Goal: Task Accomplishment & Management: Manage account settings

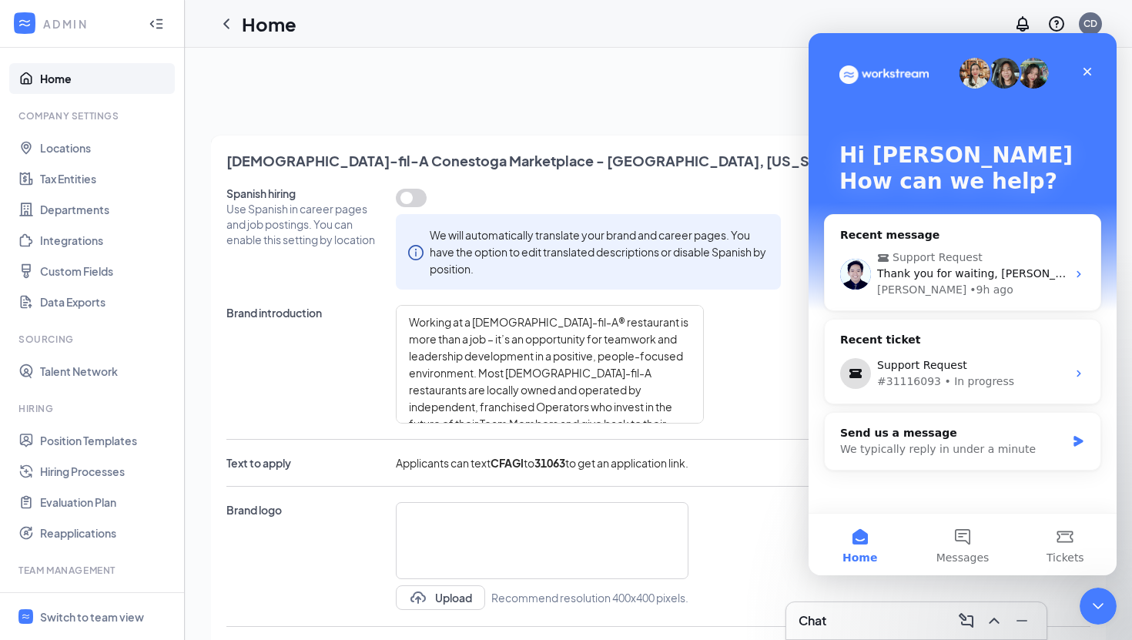
scroll to position [92, 0]
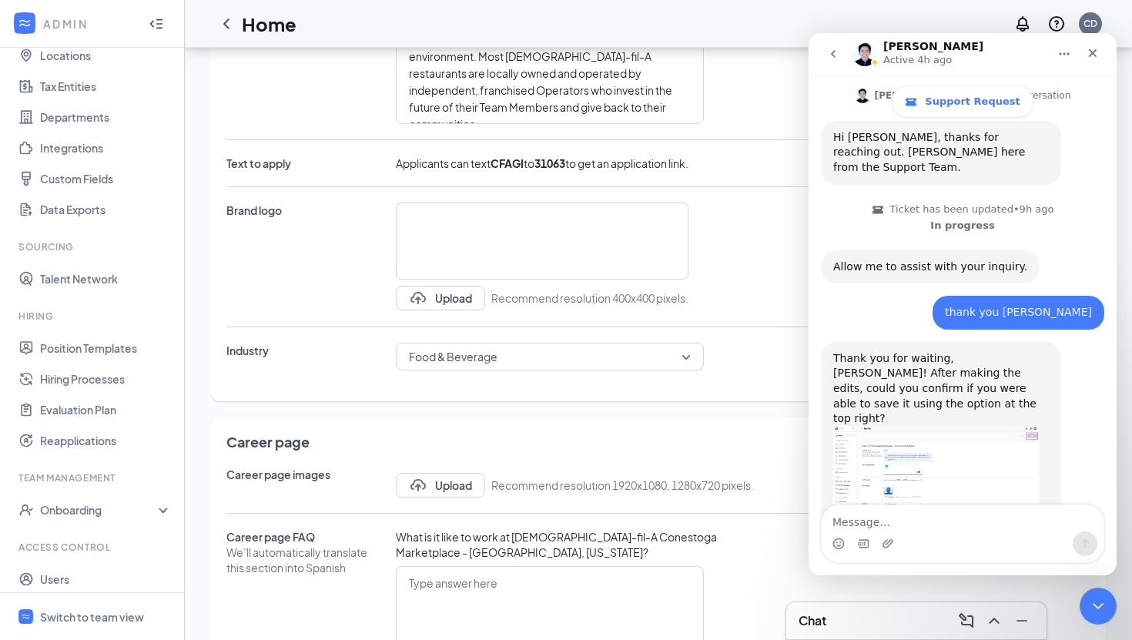
scroll to position [305, 0]
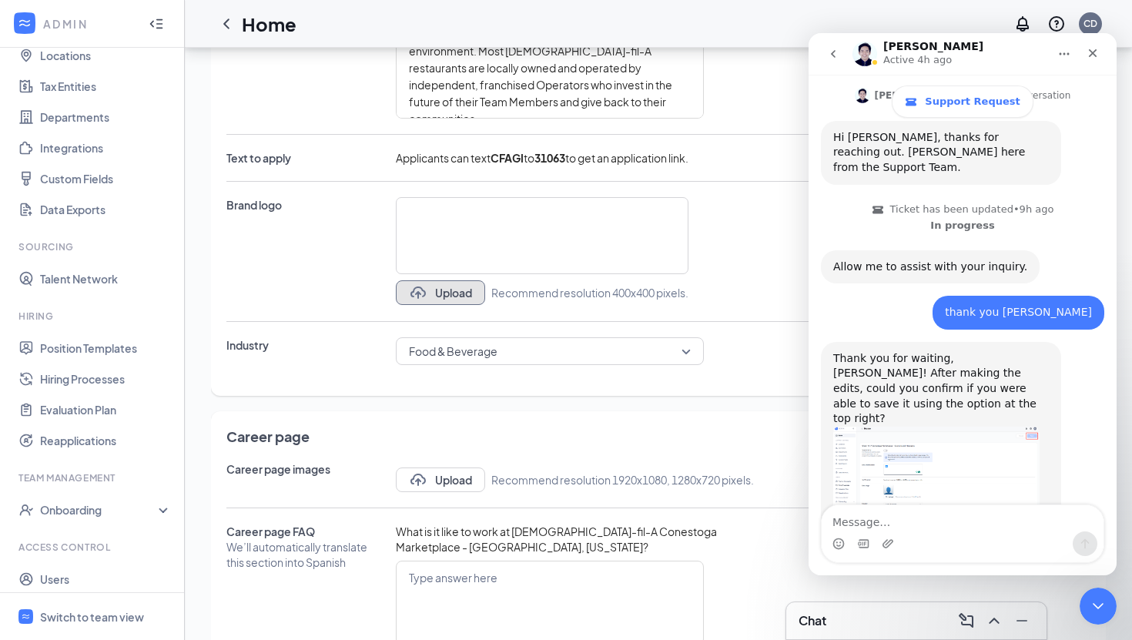
click at [461, 293] on button "Upload" at bounding box center [440, 292] width 89 height 25
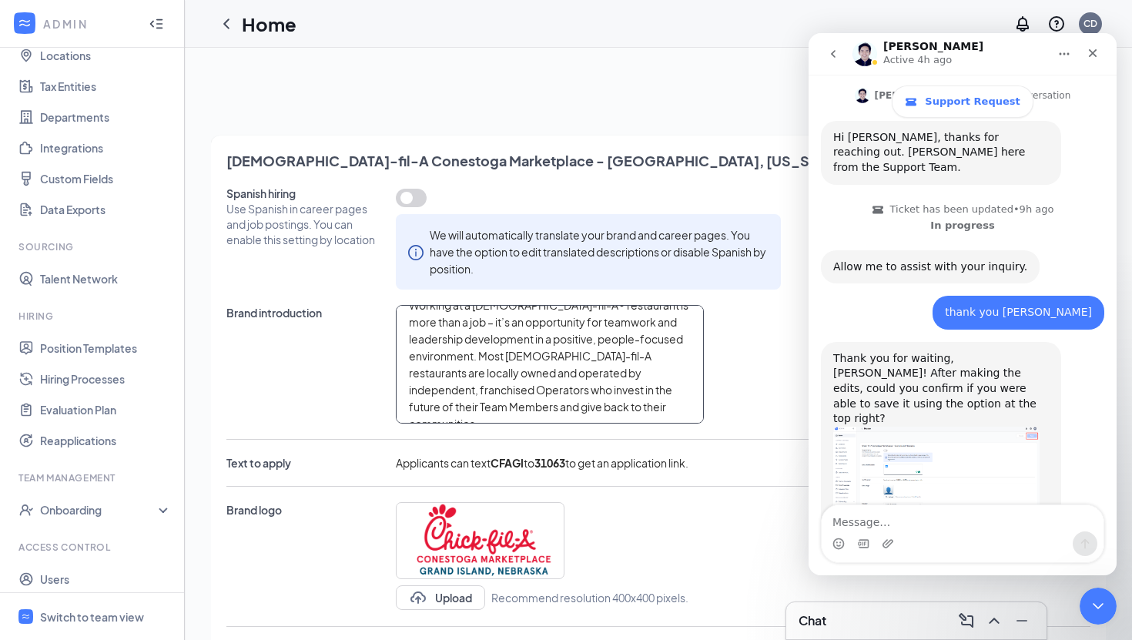
scroll to position [0, 0]
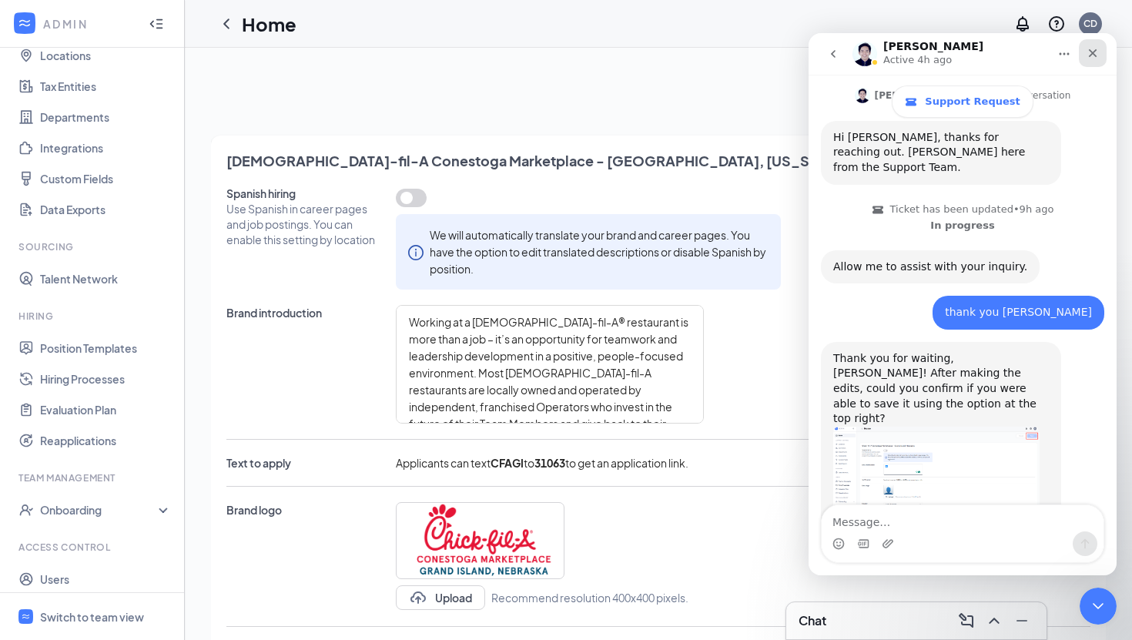
click at [1092, 58] on icon "Close" at bounding box center [1092, 53] width 12 height 12
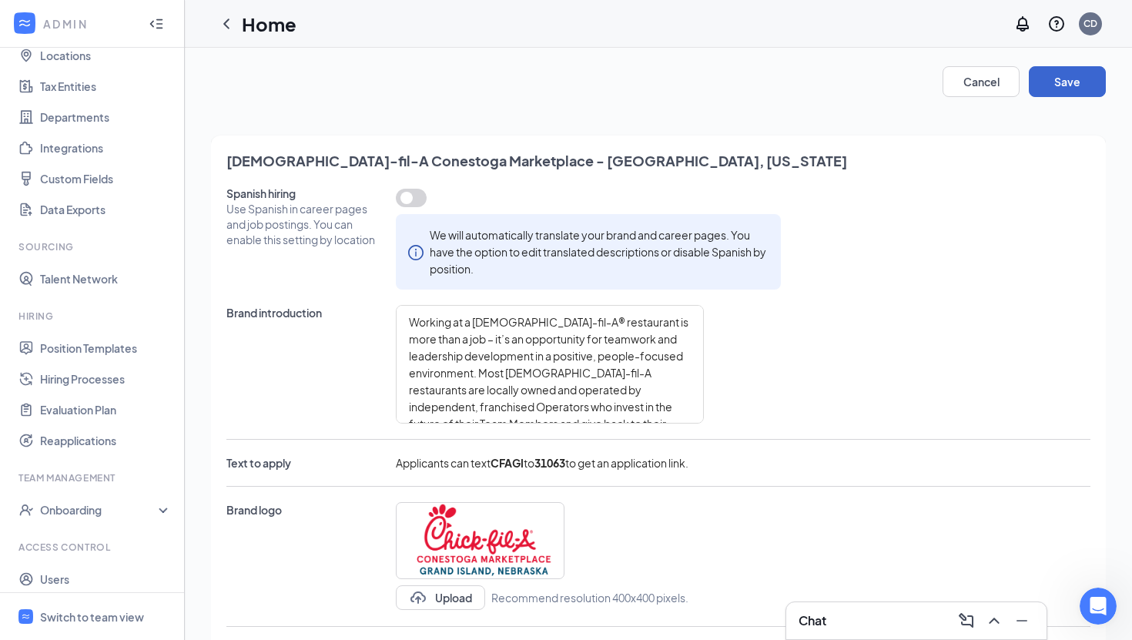
scroll to position [315, 0]
click at [1072, 82] on button "Save" at bounding box center [1067, 81] width 77 height 31
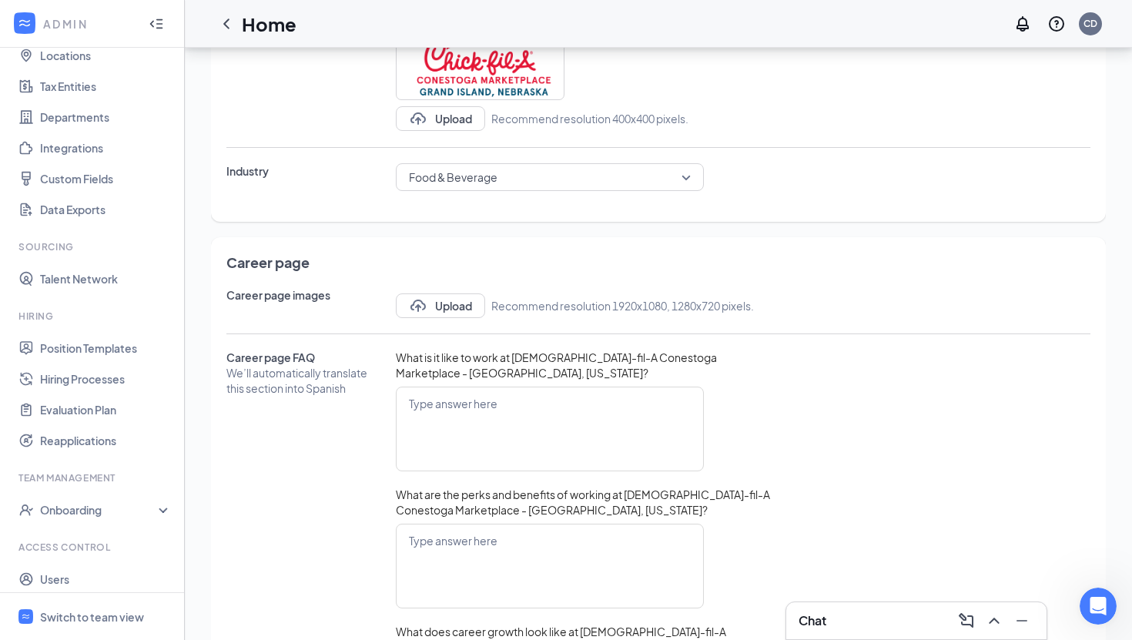
scroll to position [359, 0]
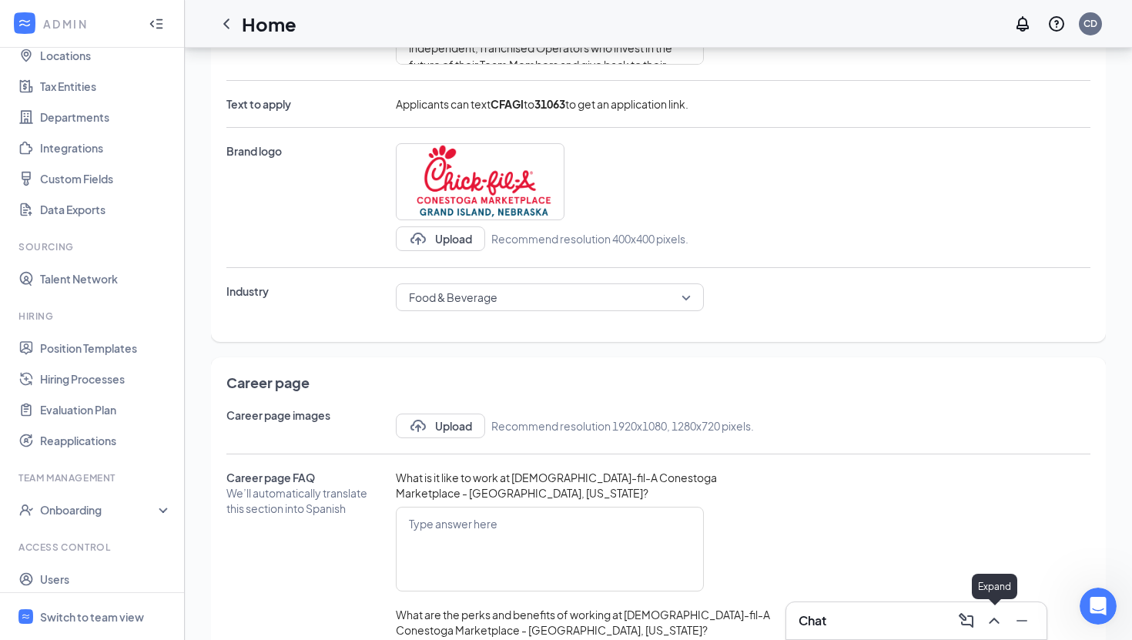
click at [993, 623] on icon "ChevronUp" at bounding box center [994, 620] width 18 height 18
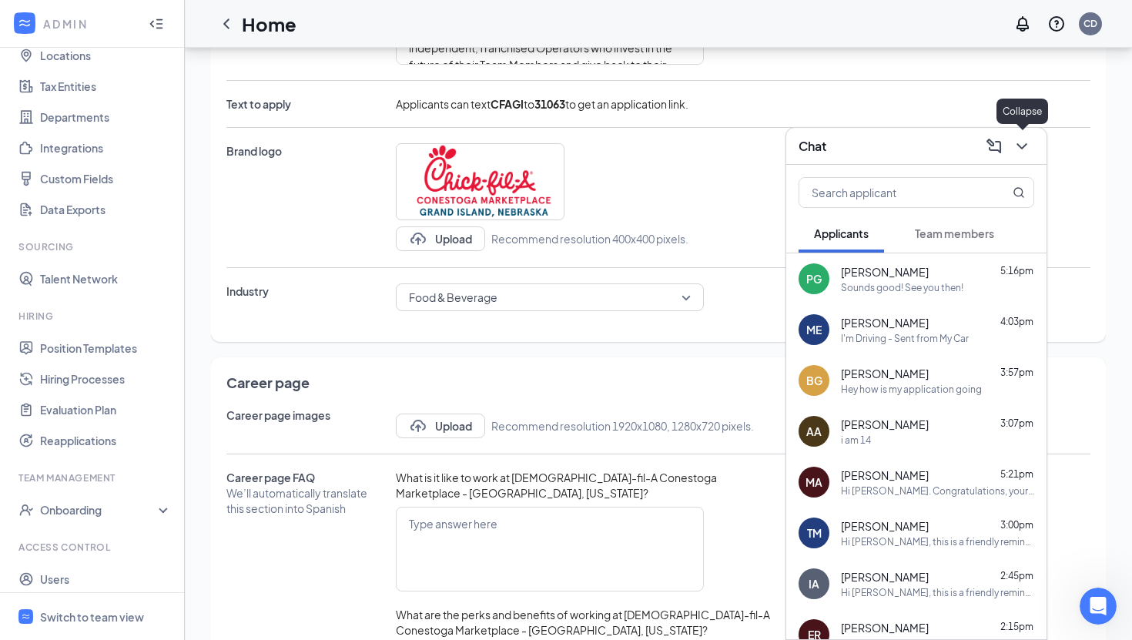
click at [1019, 146] on icon "ChevronDown" at bounding box center [1021, 146] width 10 height 6
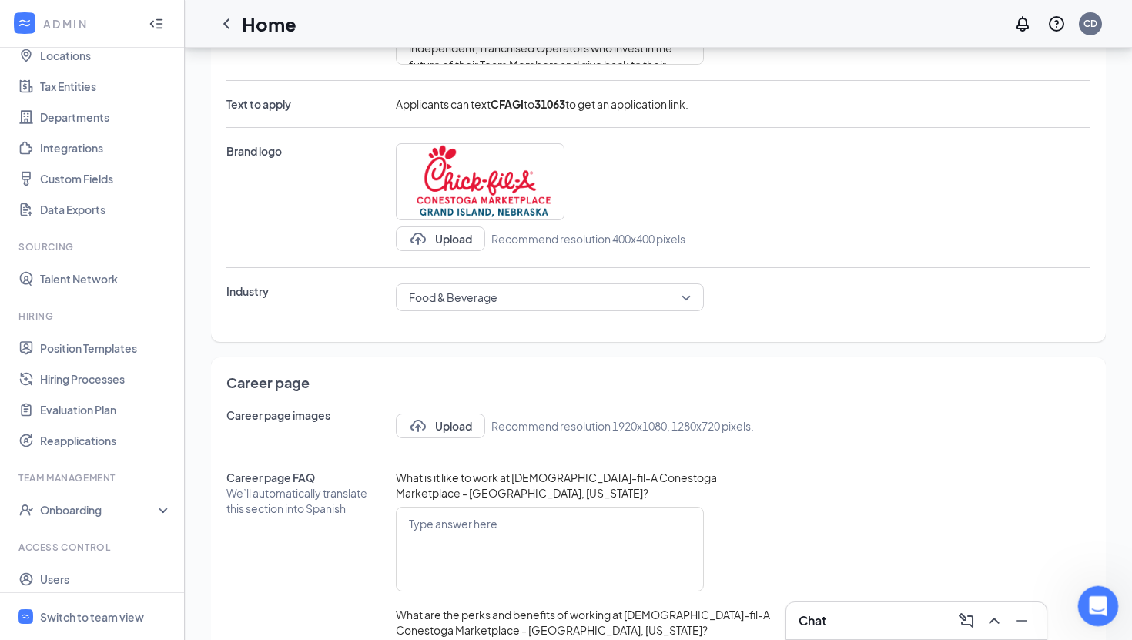
click at [1092, 607] on icon "Open Intercom Messenger" at bounding box center [1095, 603] width 25 height 25
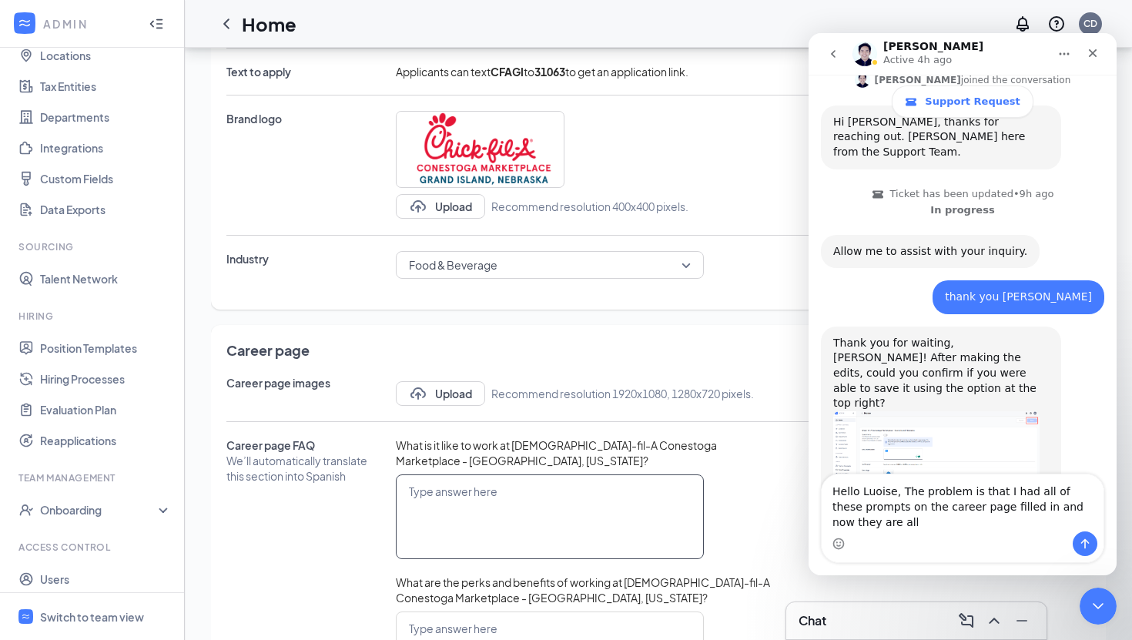
scroll to position [346, 0]
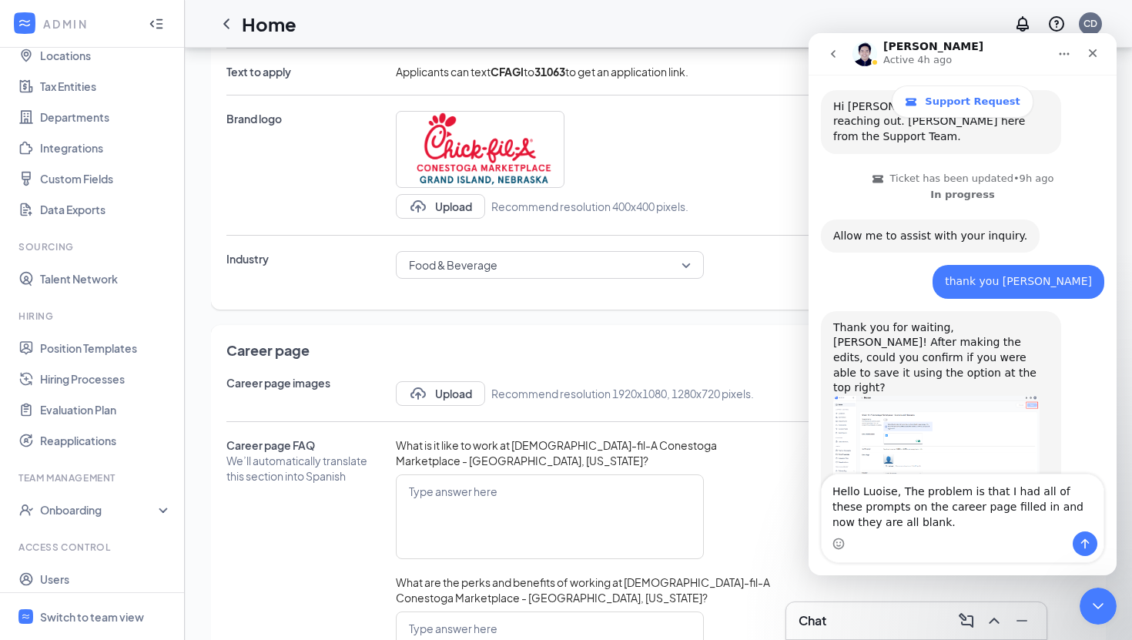
click at [881, 493] on textarea "Hello Luoise, The problem is that I had all of these prompts on the career page…" at bounding box center [962, 502] width 282 height 57
click at [888, 527] on textarea "Hello [PERSON_NAME], The problem is that I had all of these prompts on the care…" at bounding box center [962, 502] width 282 height 57
type textarea "Hello [PERSON_NAME], The problem is that I had all of these prompts on the care…"
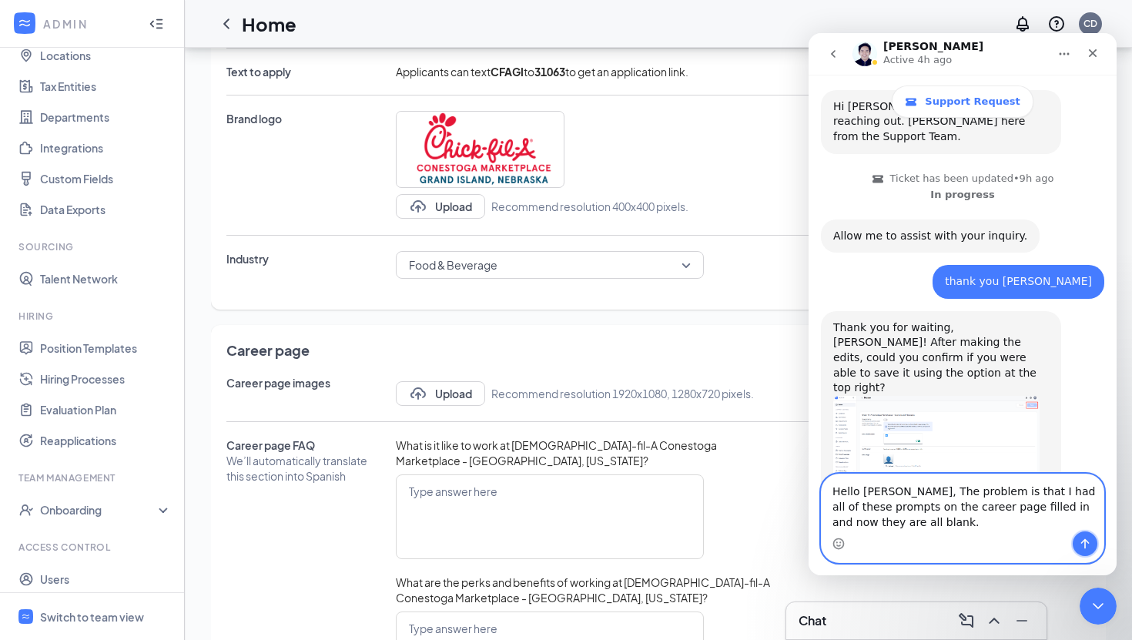
click at [1093, 541] on button "Send a message…" at bounding box center [1084, 543] width 25 height 25
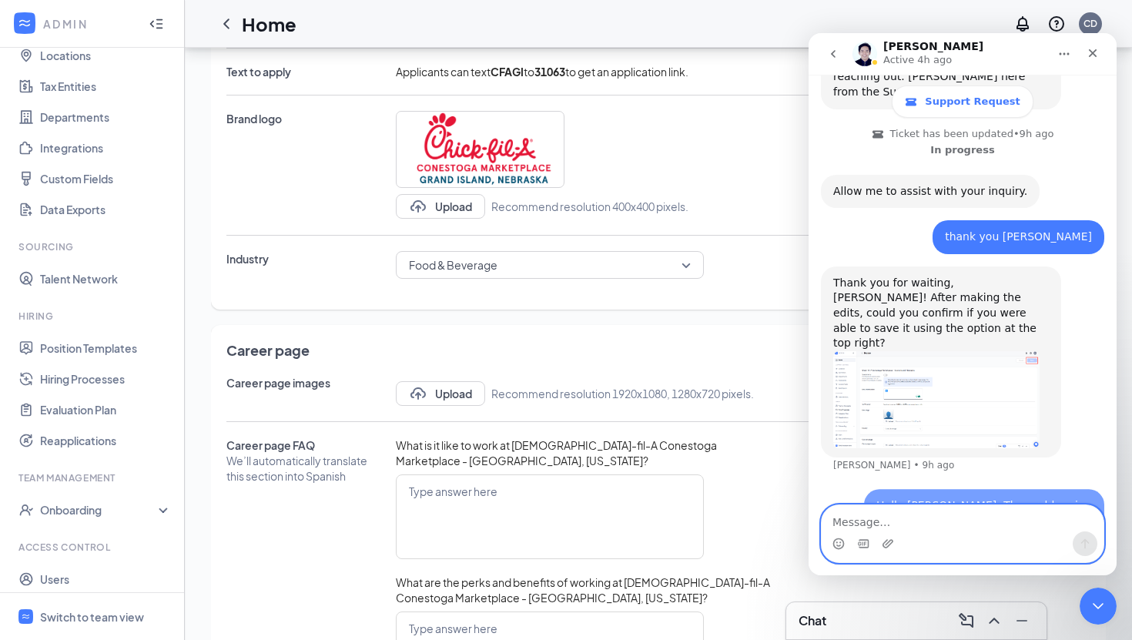
scroll to position [391, 0]
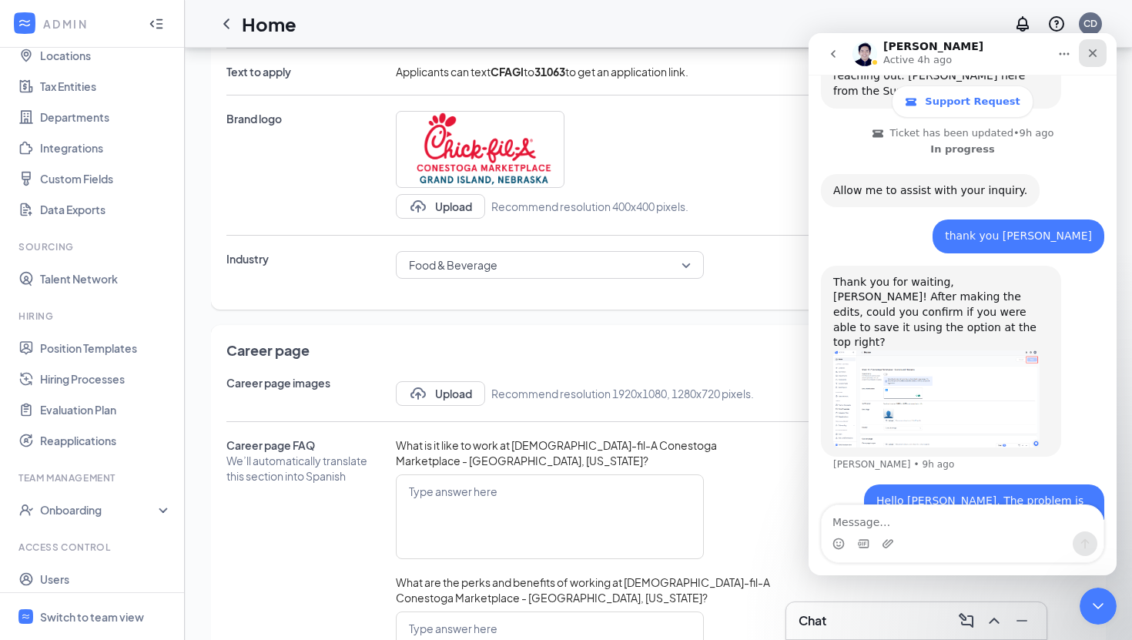
click at [1092, 47] on icon "Close" at bounding box center [1092, 53] width 12 height 12
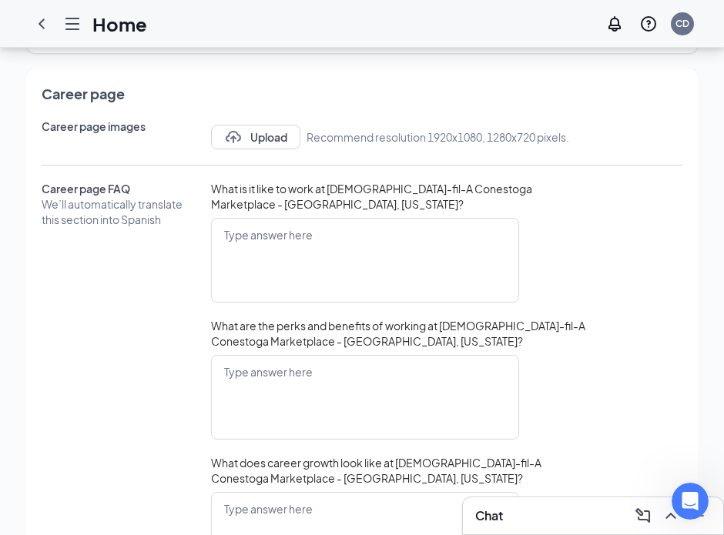
scroll to position [478, 0]
click at [682, 497] on icon "Open Intercom Messenger" at bounding box center [687, 499] width 25 height 25
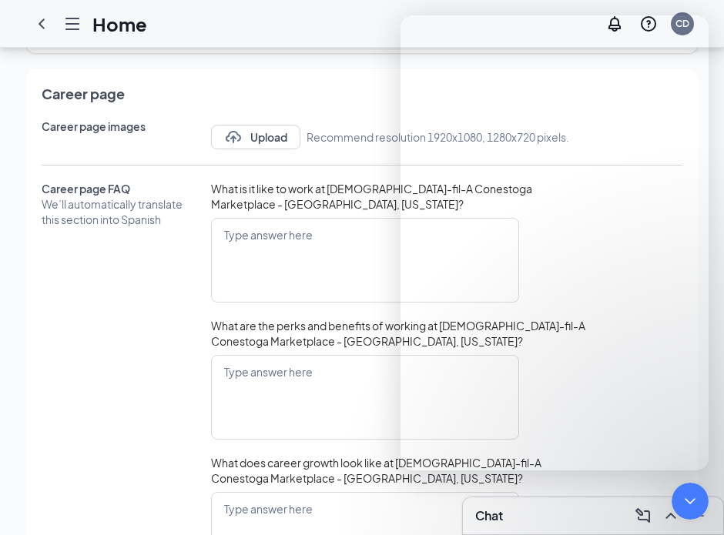
scroll to position [632, 0]
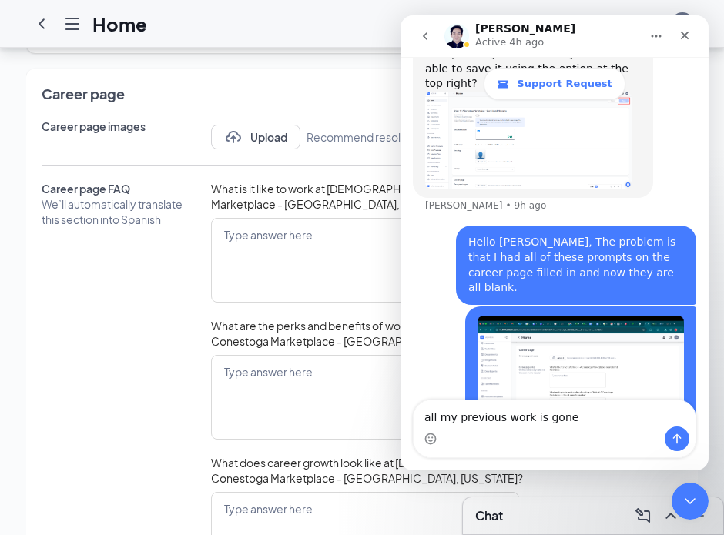
type textarea "all my previous work is gone"
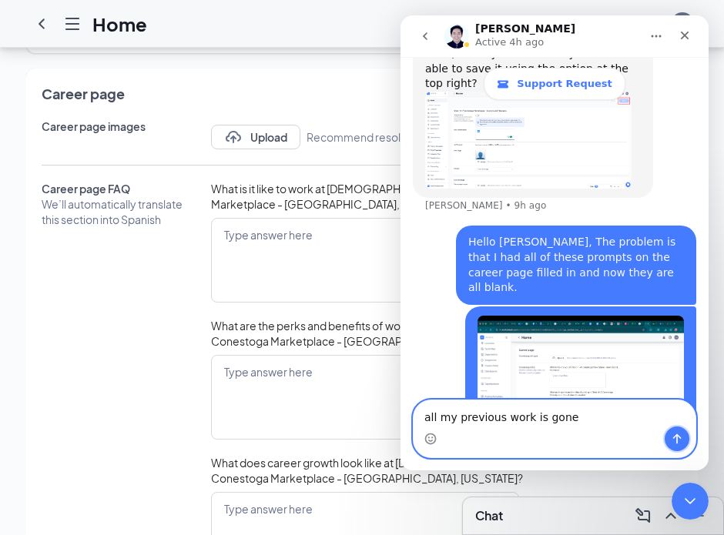
click at [678, 437] on icon "Send a message…" at bounding box center [677, 439] width 12 height 12
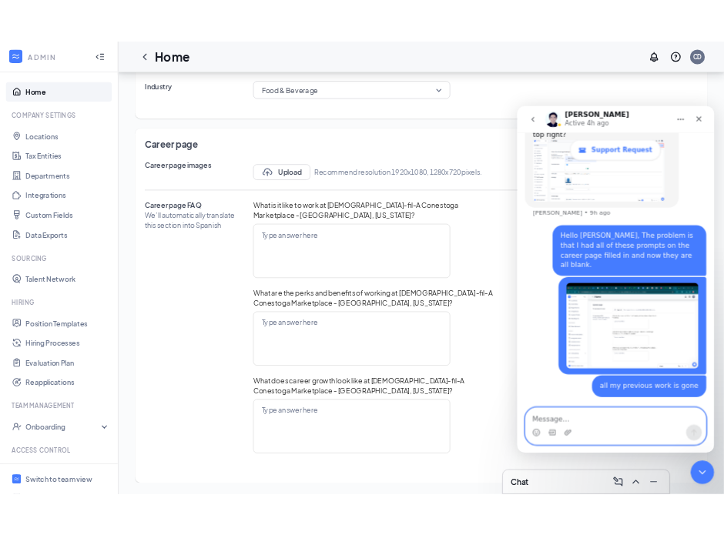
scroll to position [580, 0]
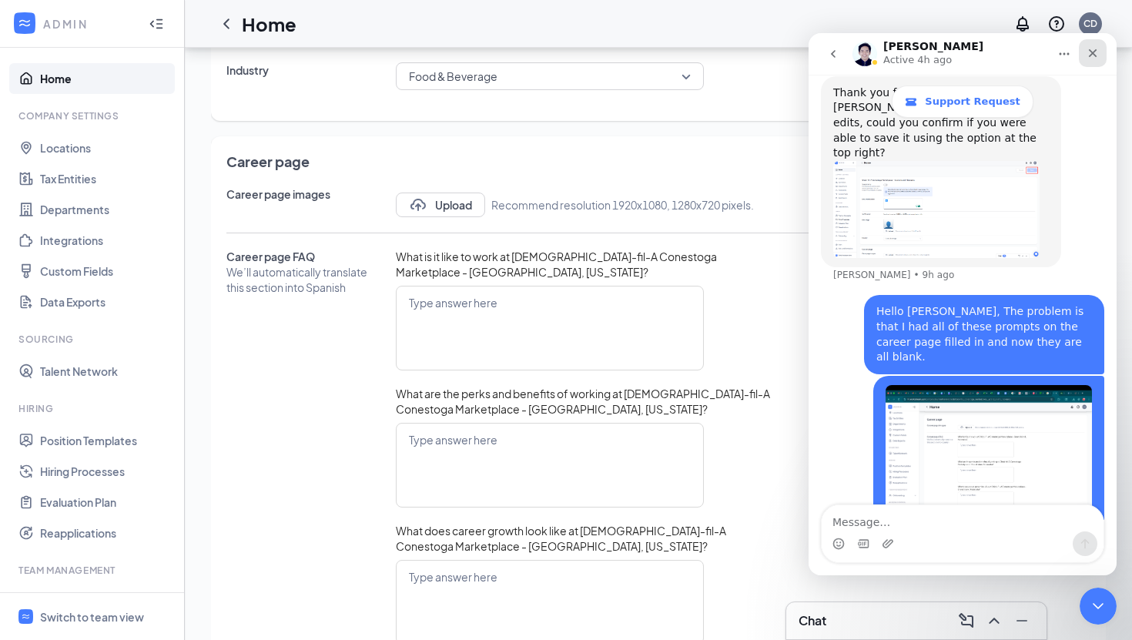
click at [1094, 54] on icon "Close" at bounding box center [1092, 53] width 12 height 12
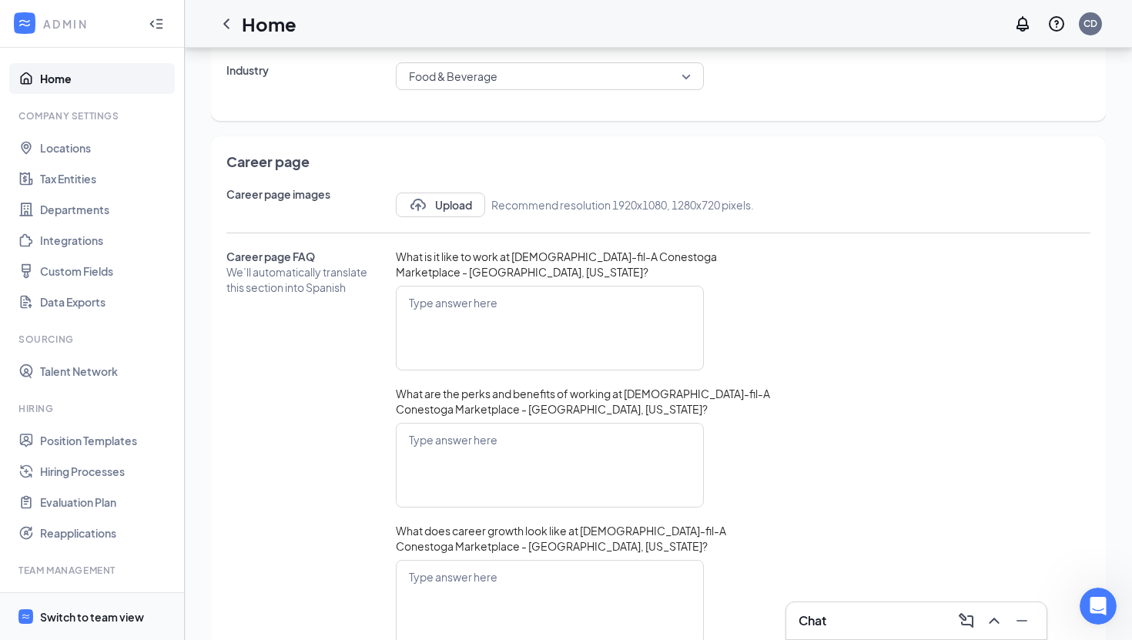
click at [84, 617] on div "Switch to team view" at bounding box center [92, 616] width 104 height 15
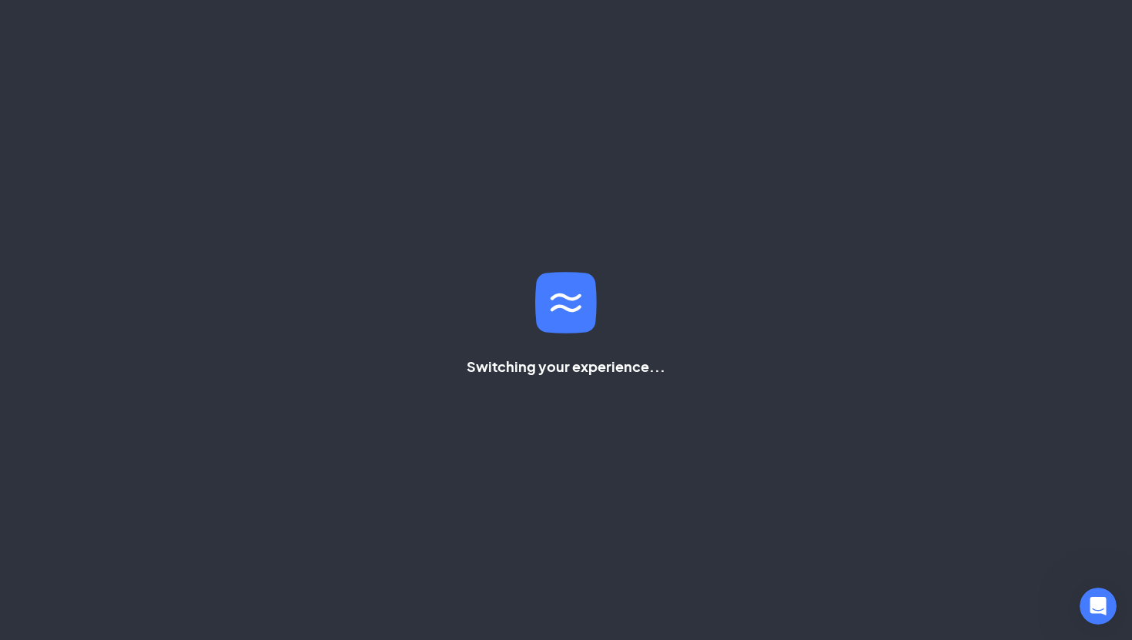
scroll to position [371, 0]
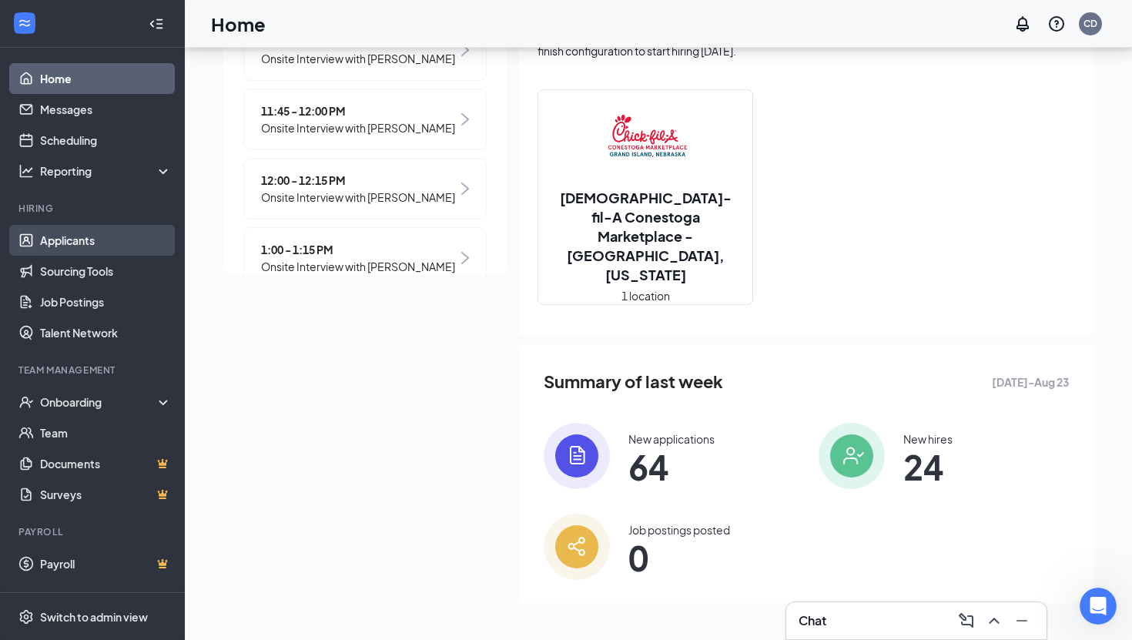
click at [85, 241] on link "Applicants" at bounding box center [106, 240] width 132 height 31
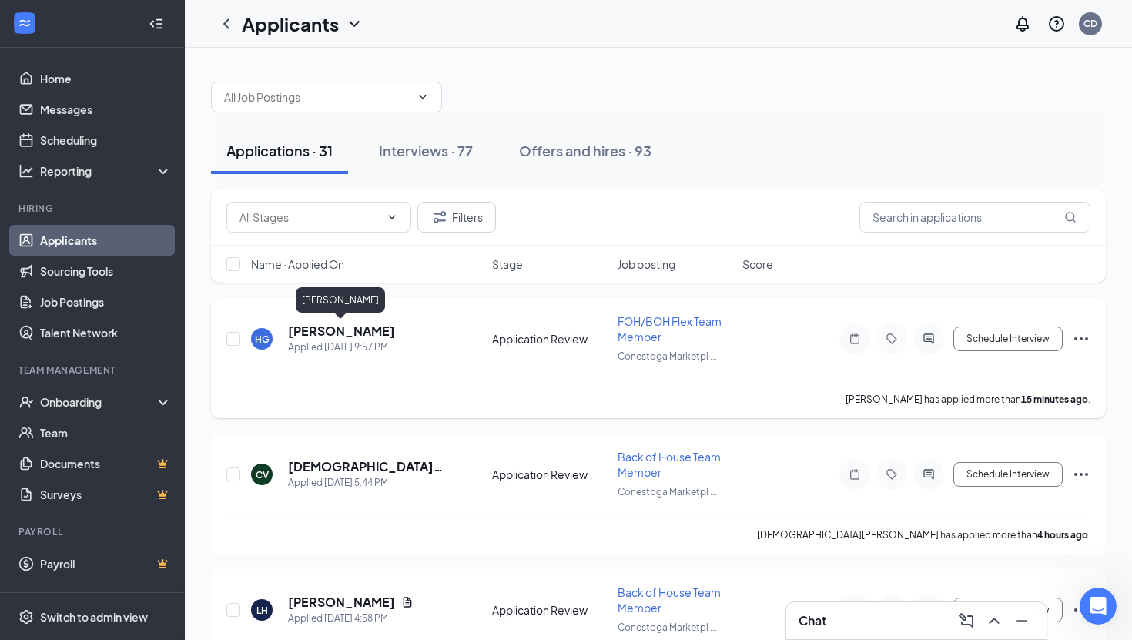
click at [370, 333] on h5 "[PERSON_NAME]" at bounding box center [341, 331] width 107 height 17
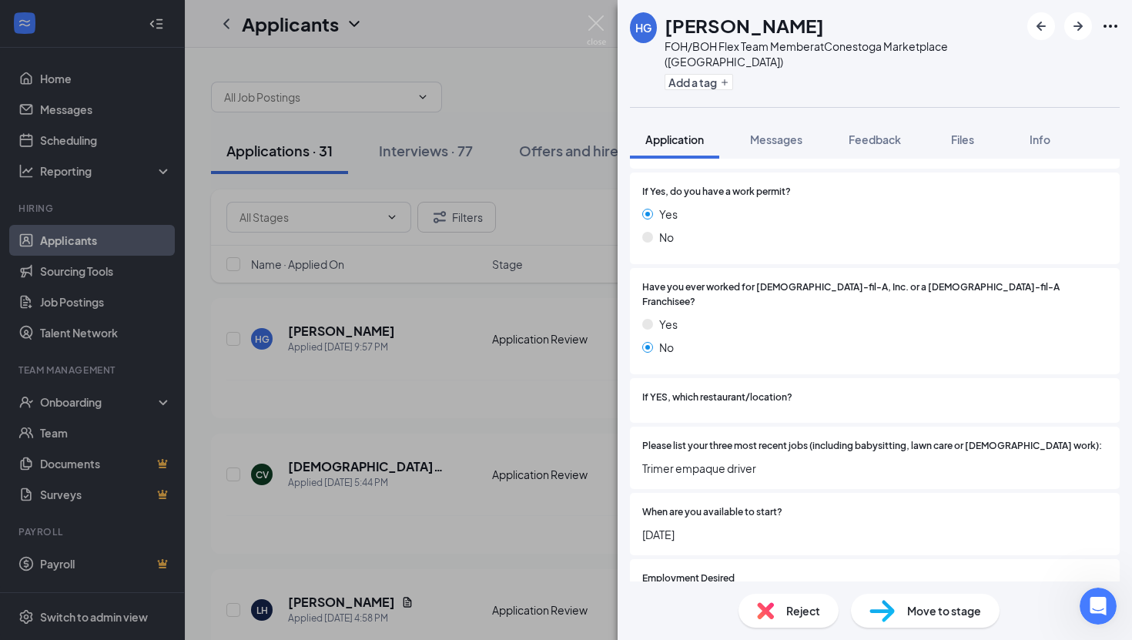
scroll to position [125, 0]
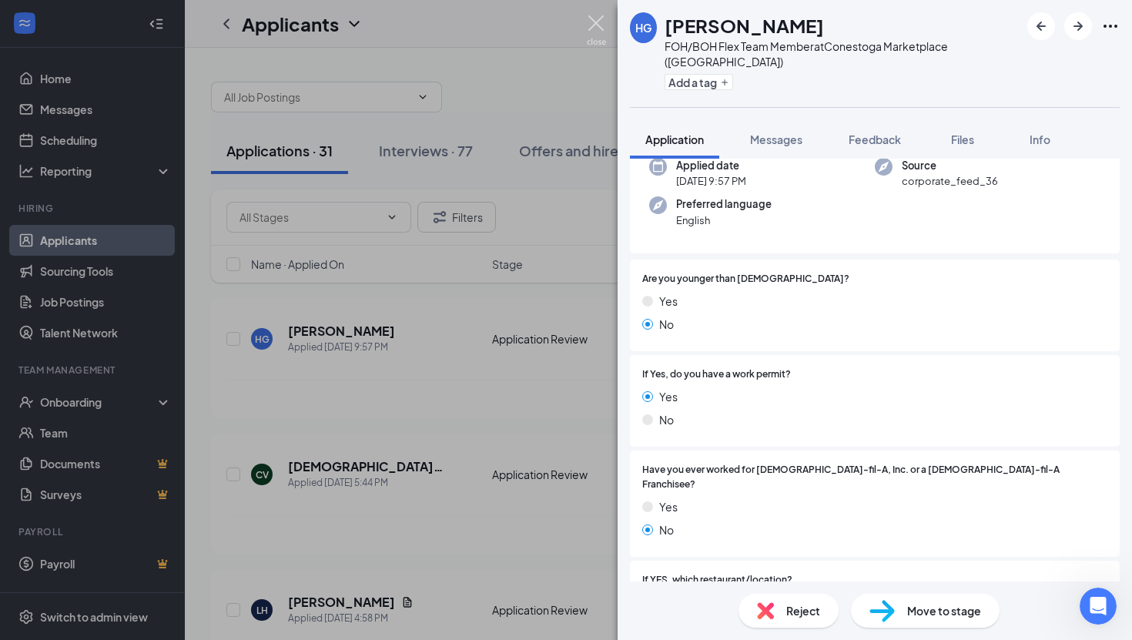
click at [597, 18] on img at bounding box center [596, 30] width 19 height 30
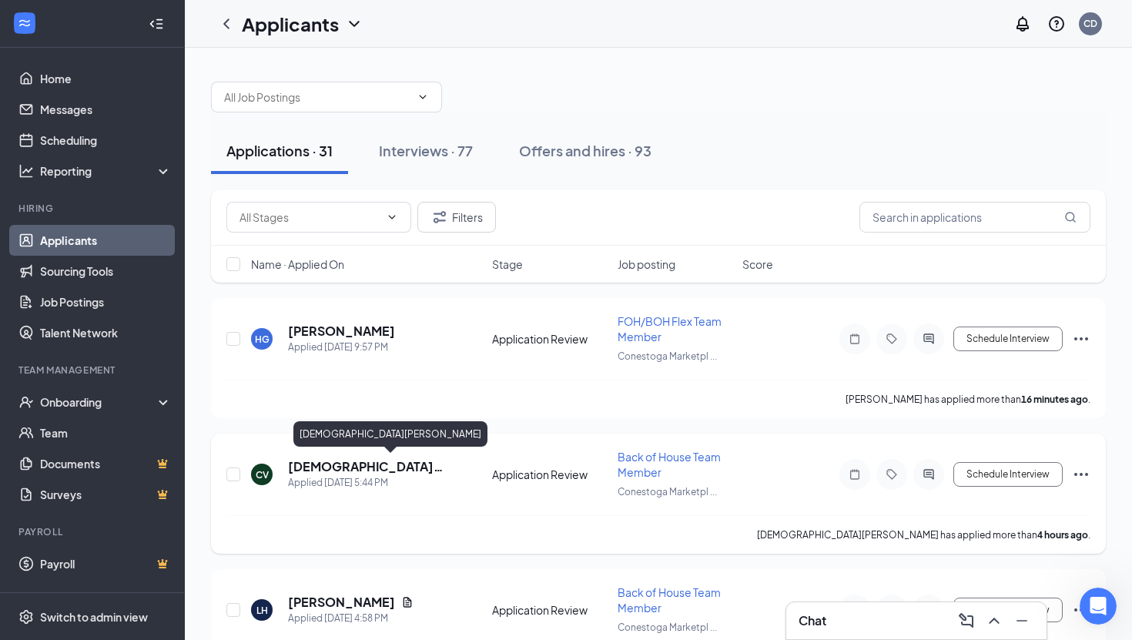
click at [353, 462] on h5 "[DEMOGRAPHIC_DATA][PERSON_NAME]" at bounding box center [369, 466] width 162 height 17
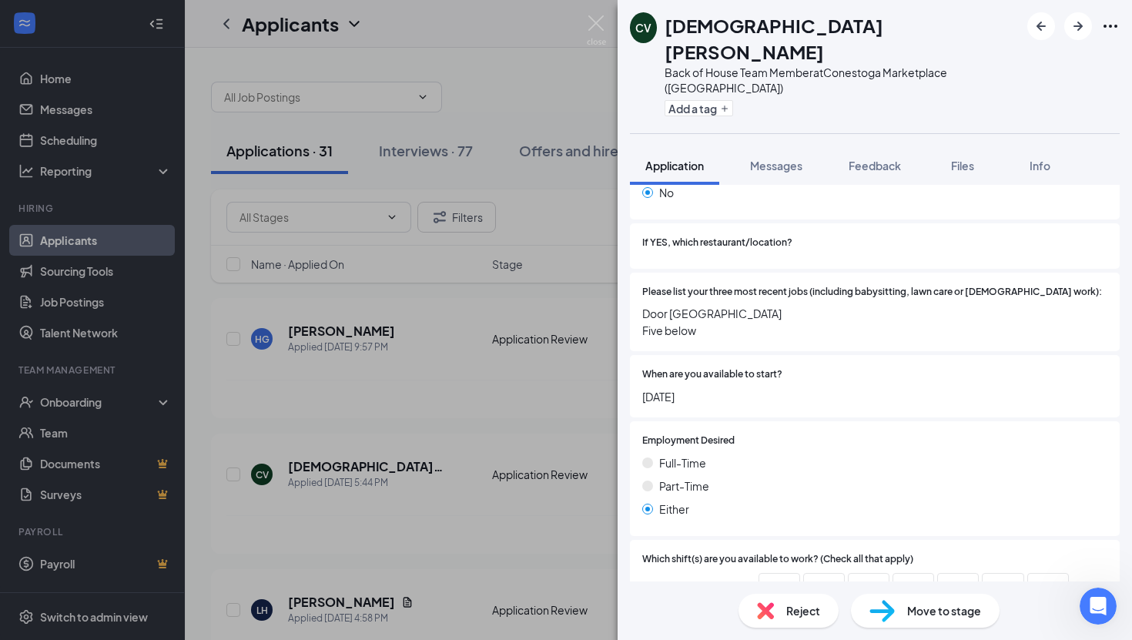
scroll to position [397, 0]
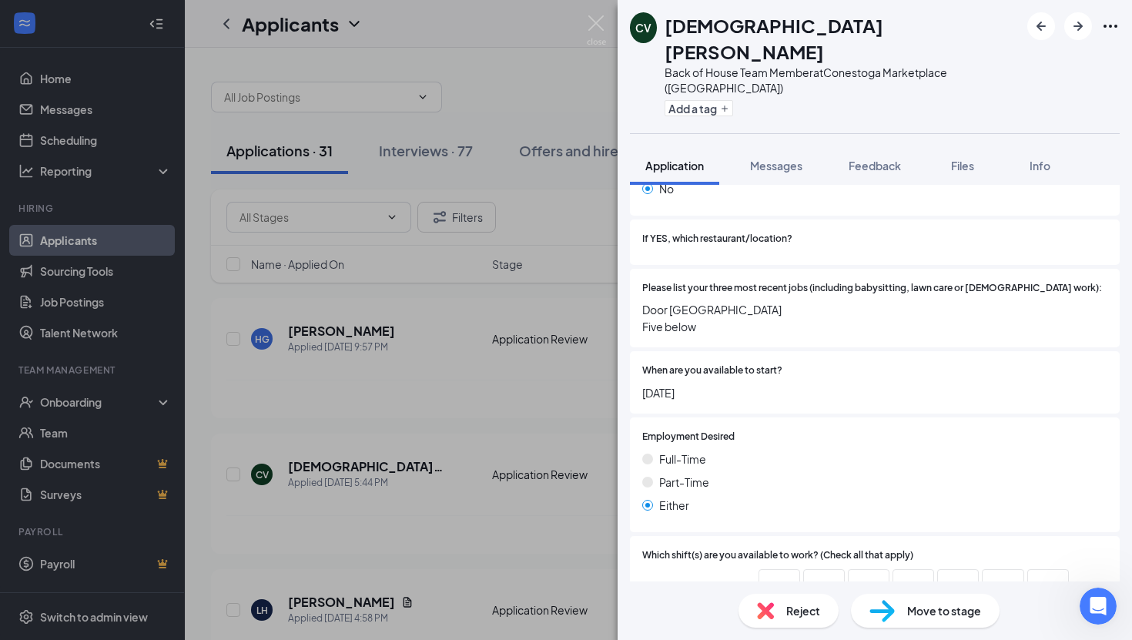
click at [682, 457] on div "Full-Time Part-Time Either" at bounding box center [874, 484] width 465 height 69
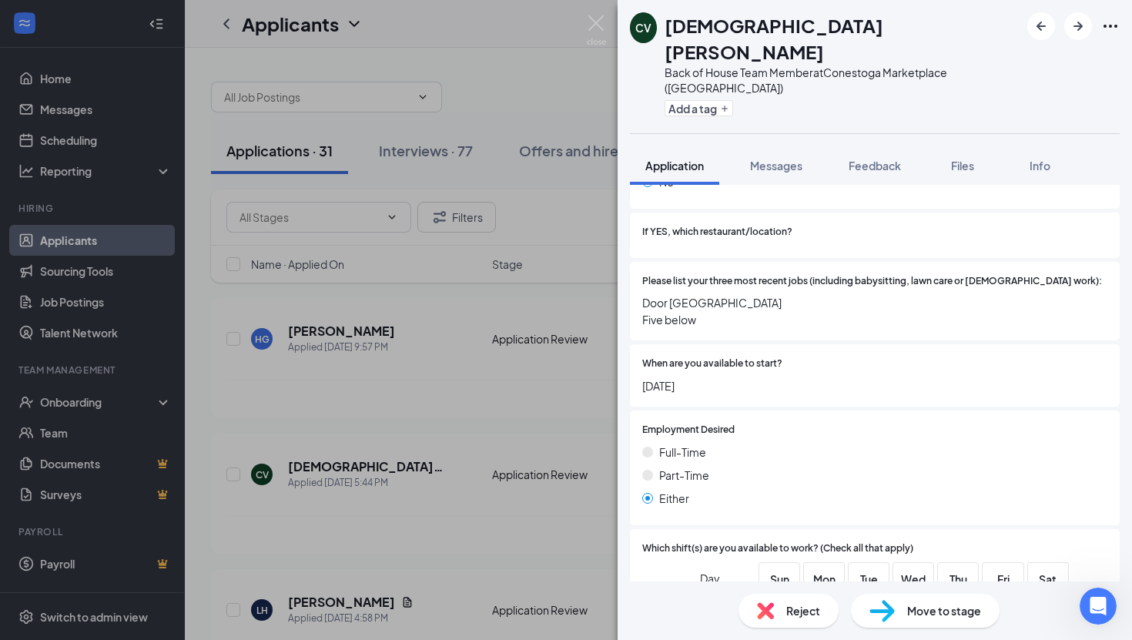
scroll to position [177, 0]
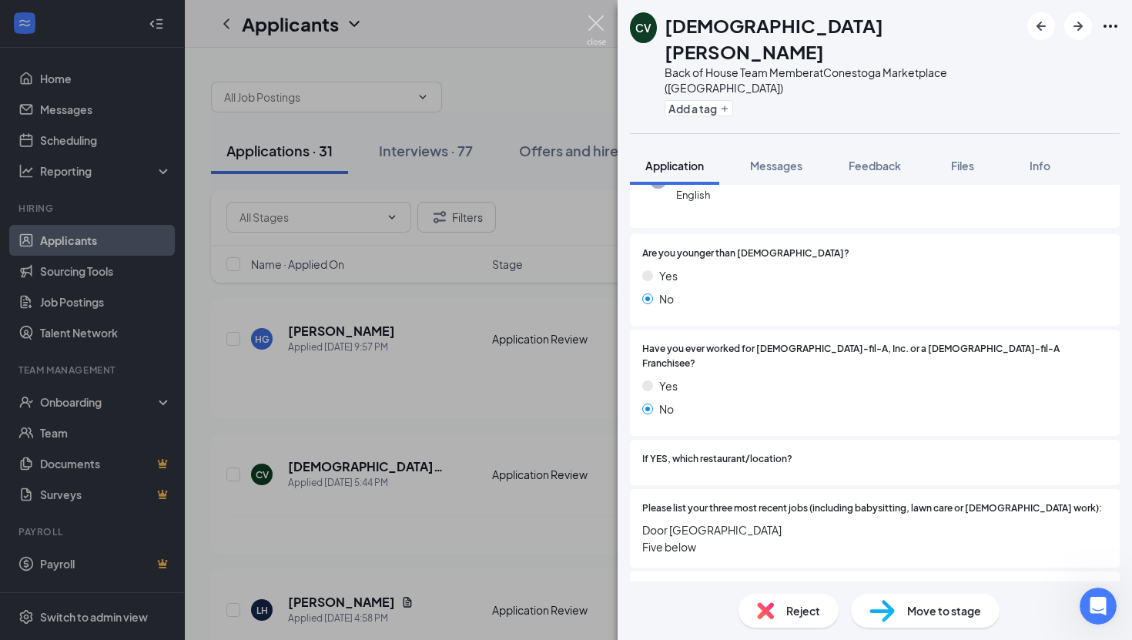
click at [596, 27] on img at bounding box center [596, 30] width 19 height 30
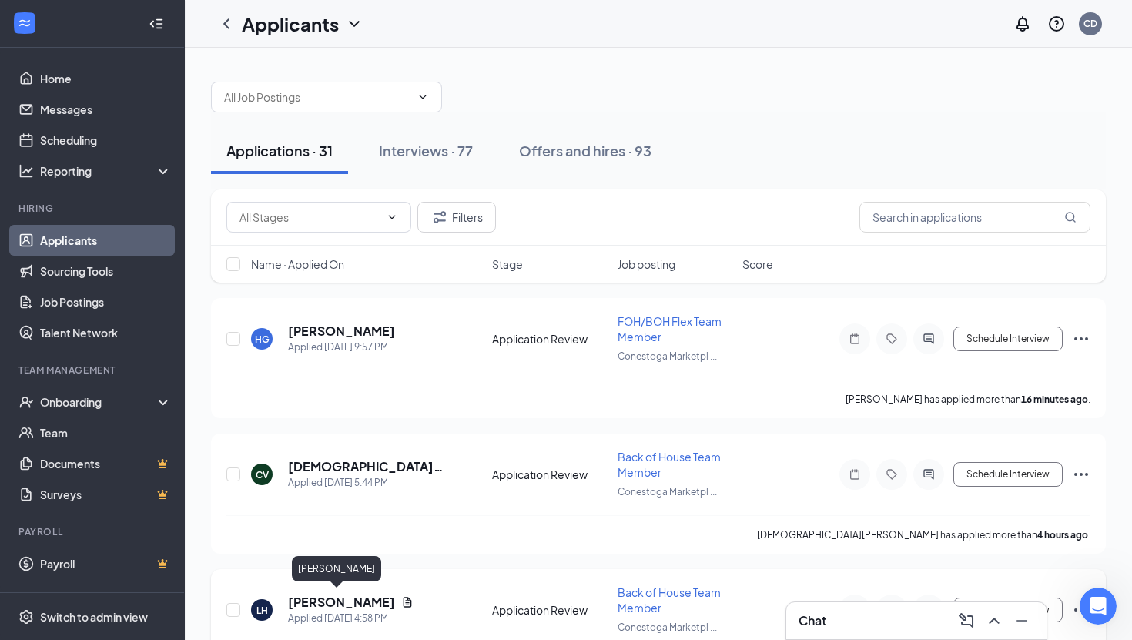
click at [315, 602] on h5 "[PERSON_NAME]" at bounding box center [341, 602] width 107 height 17
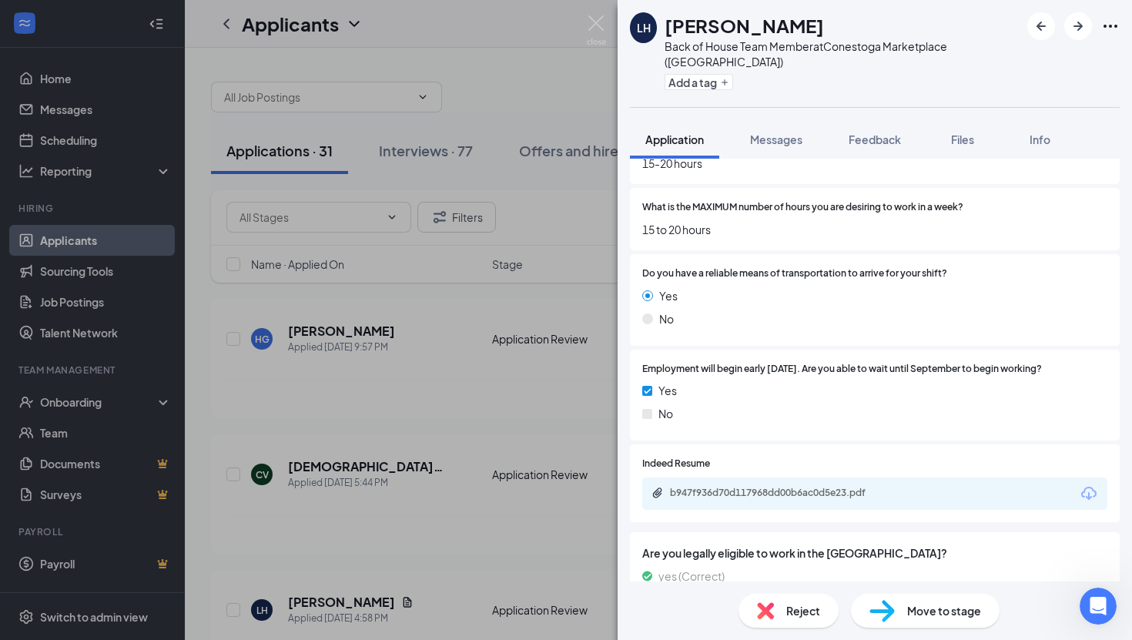
scroll to position [1034, 0]
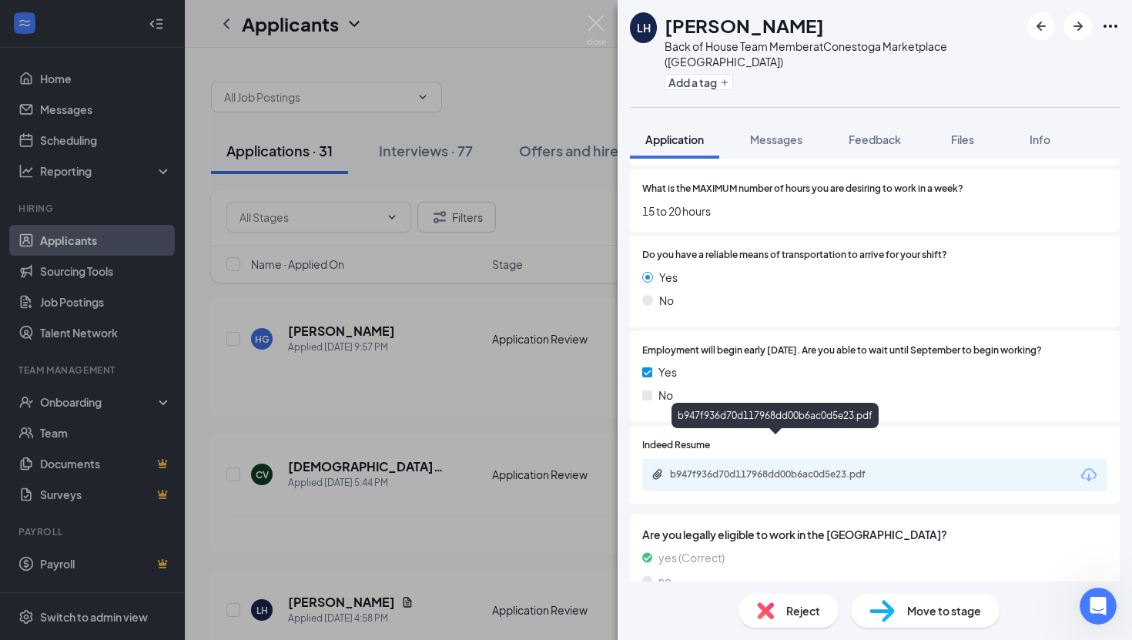
click at [744, 468] on div "b947f936d70d117968dd00b6ac0d5e23.pdf" at bounding box center [778, 474] width 216 height 12
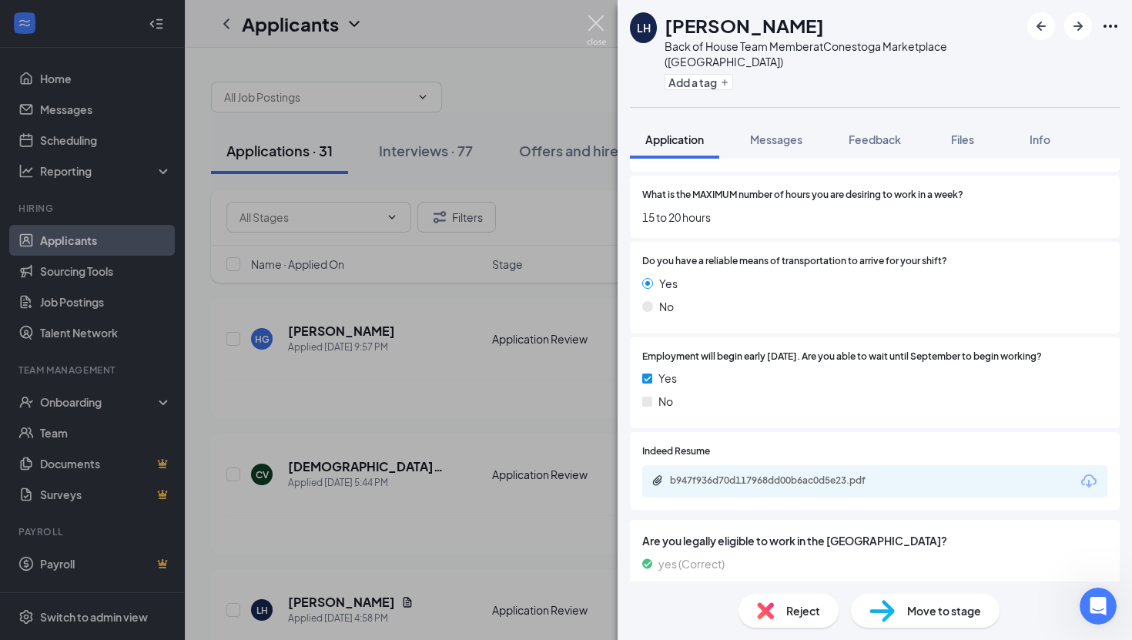
click at [597, 22] on img at bounding box center [596, 30] width 19 height 30
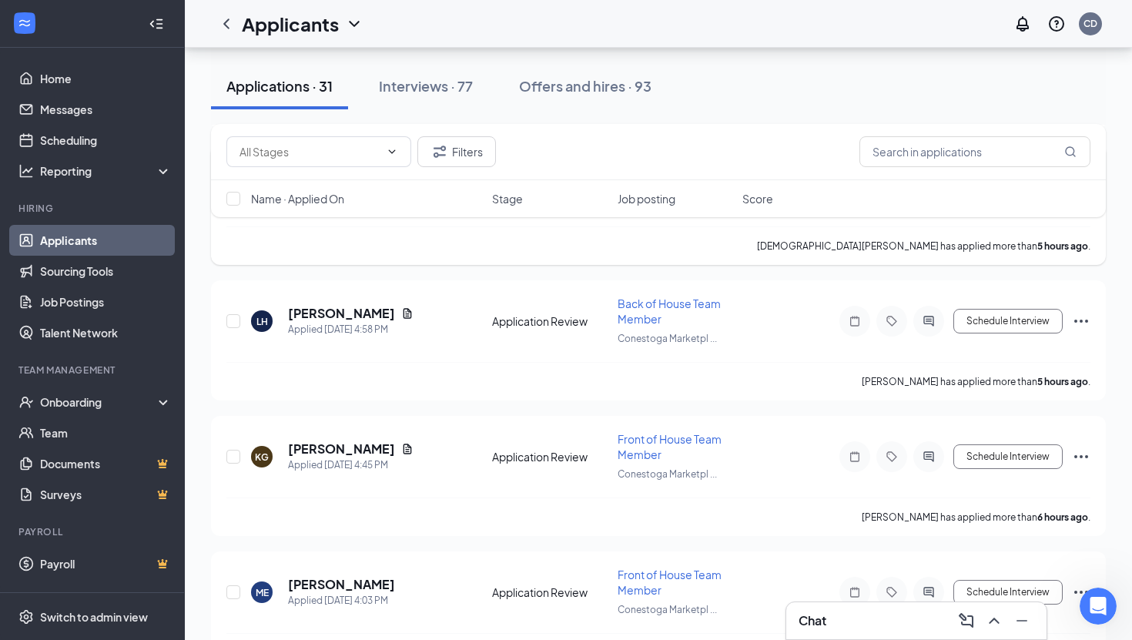
scroll to position [290, 0]
click at [349, 443] on h5 "[PERSON_NAME]" at bounding box center [341, 447] width 107 height 17
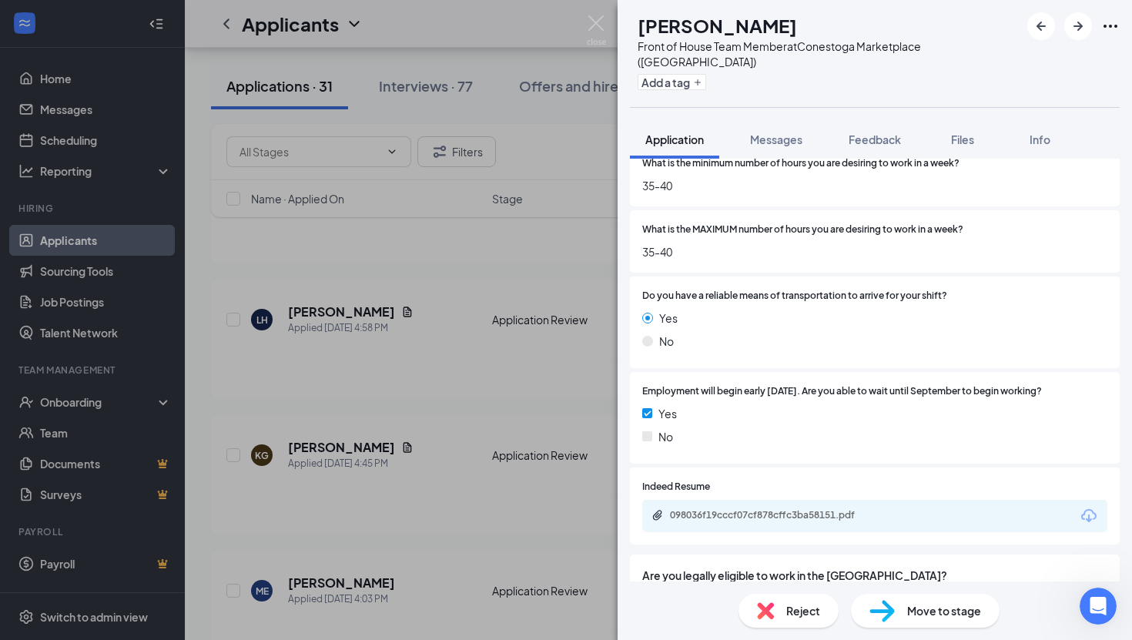
scroll to position [938, 0]
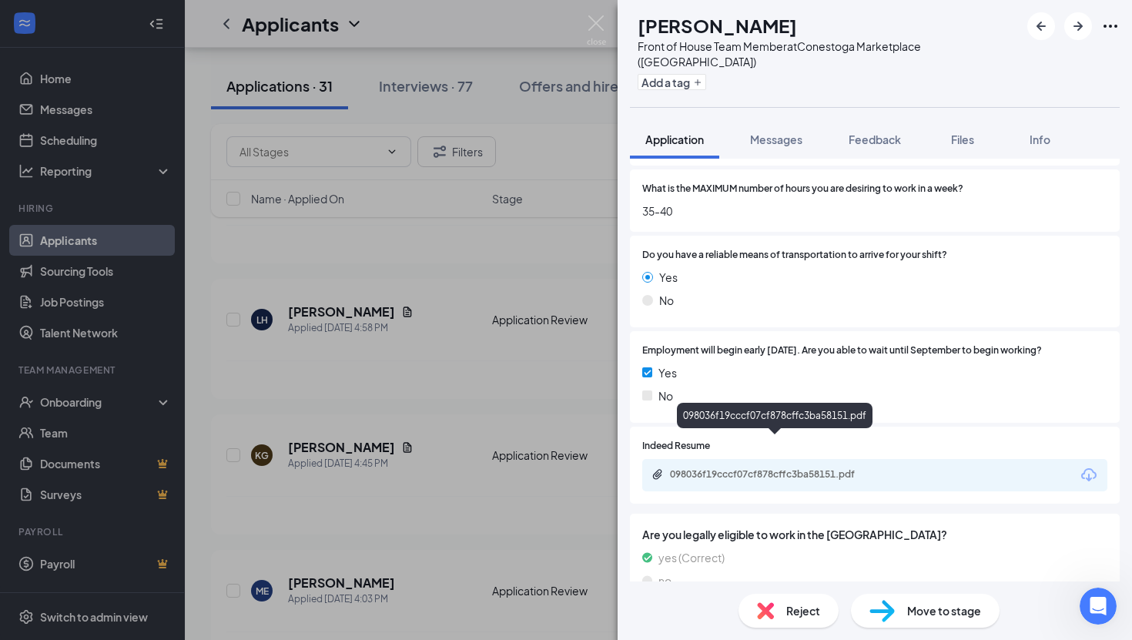
click at [755, 468] on div "098036f19cccf07cf878cffc3ba58151.pdf" at bounding box center [778, 474] width 216 height 12
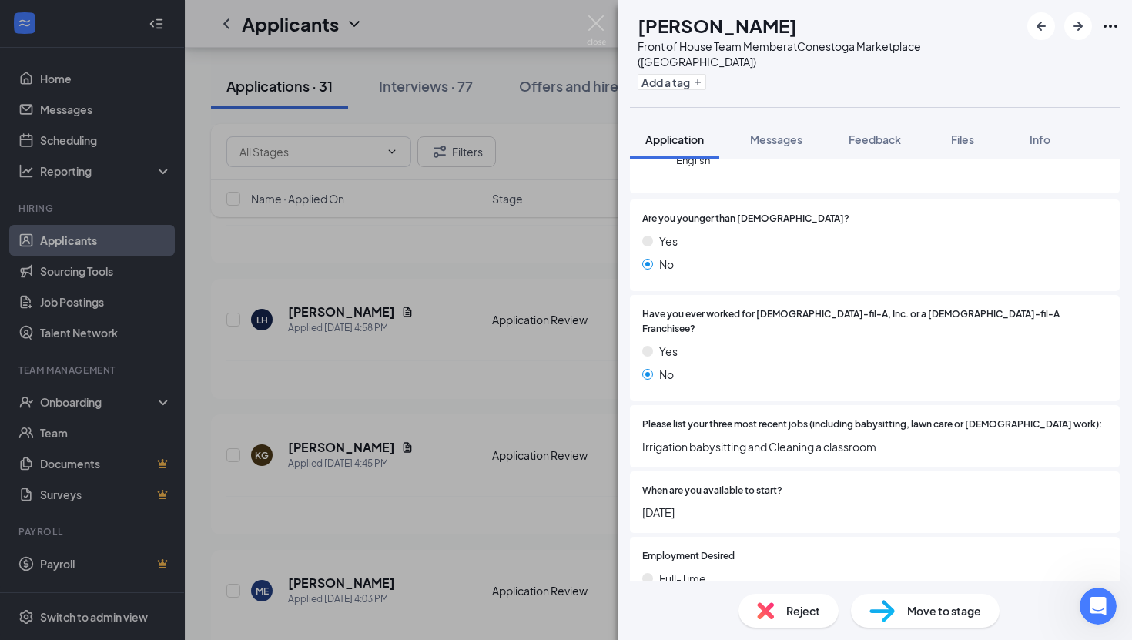
scroll to position [0, 0]
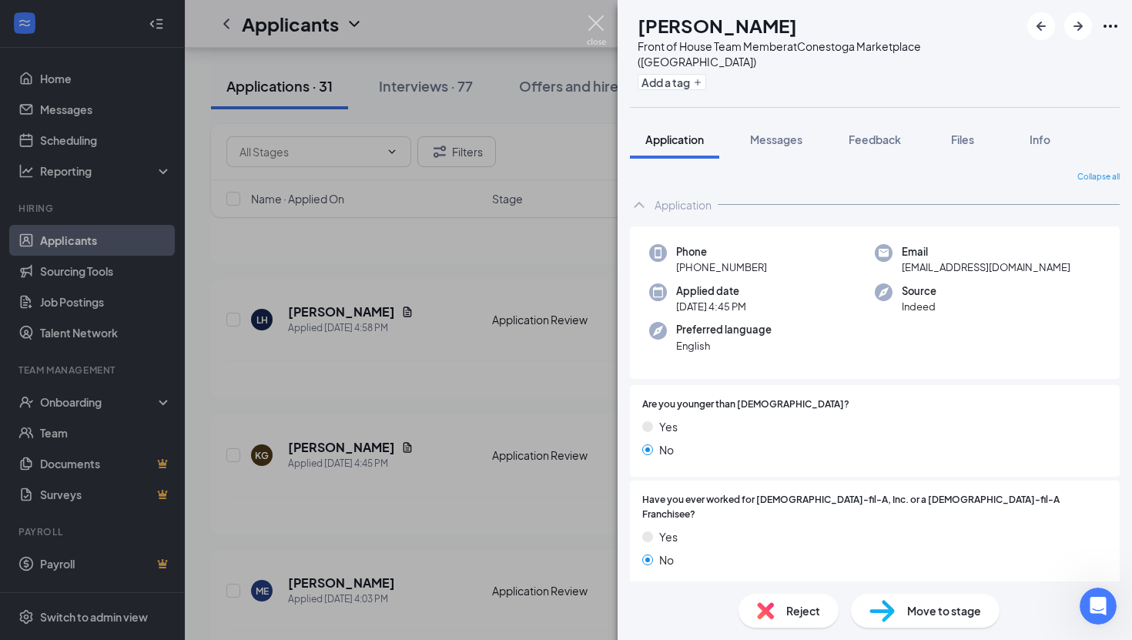
click at [594, 21] on img at bounding box center [596, 30] width 19 height 30
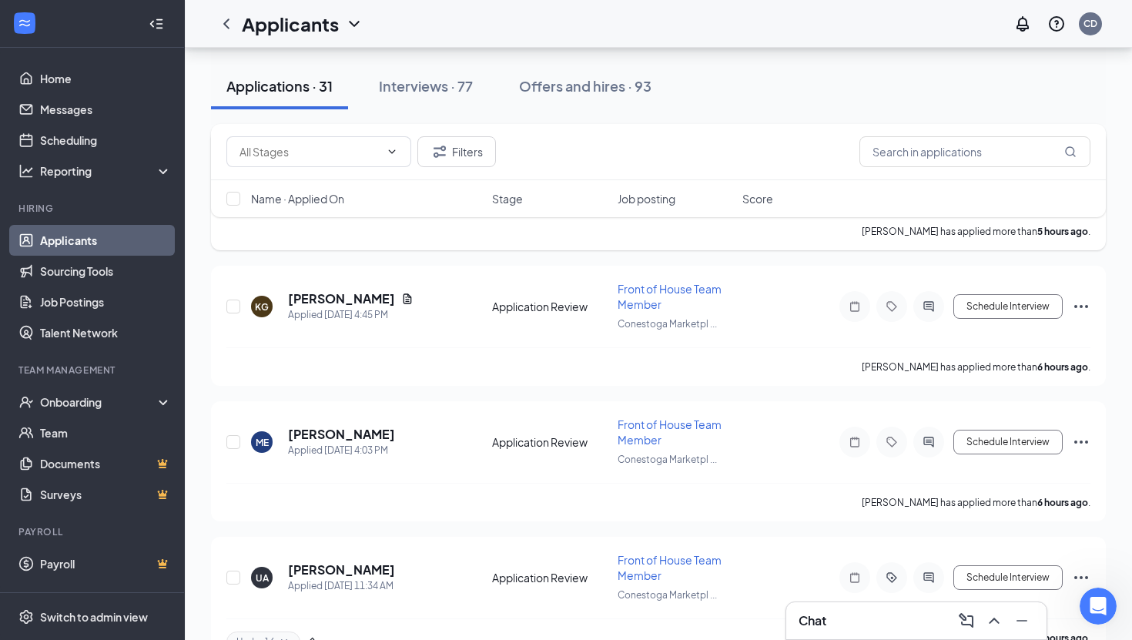
scroll to position [443, 0]
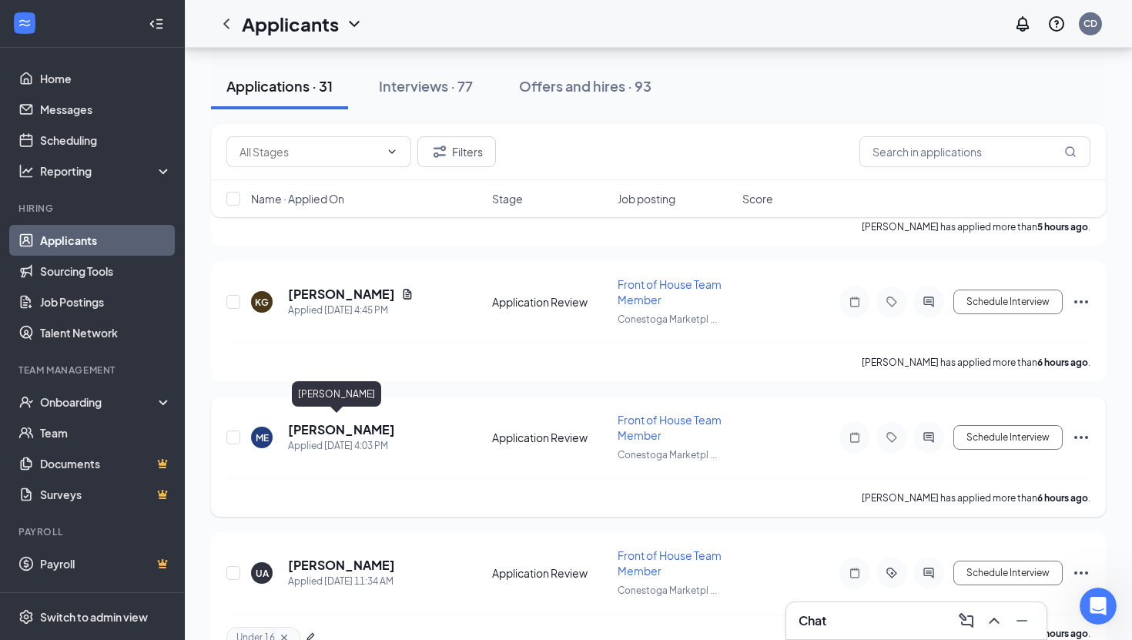
click at [343, 426] on h5 "[PERSON_NAME]" at bounding box center [341, 429] width 107 height 17
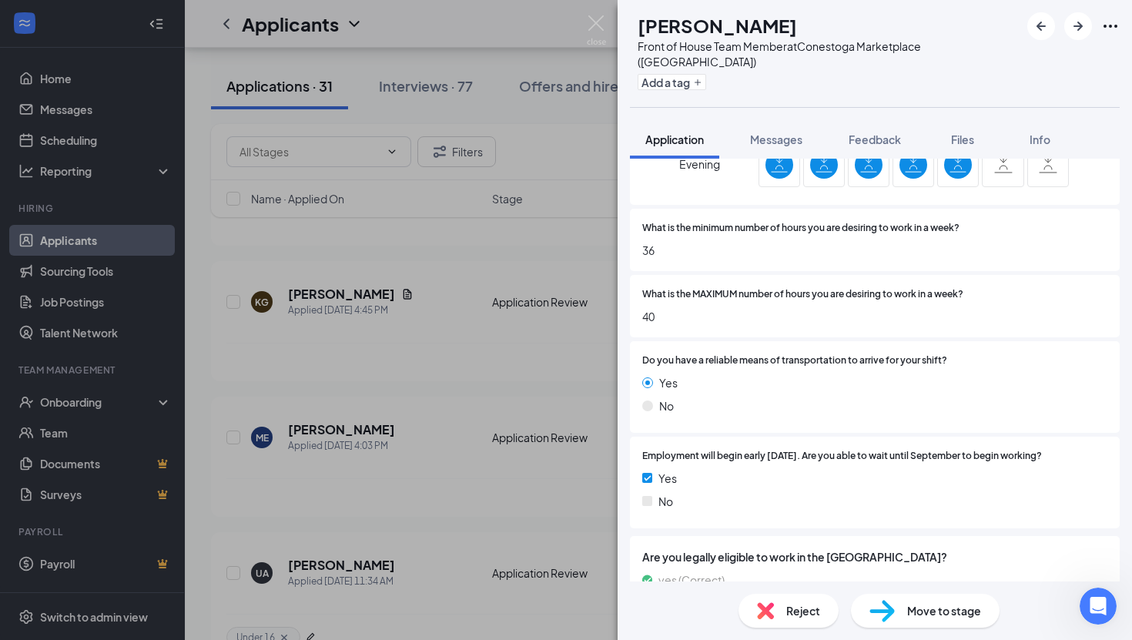
scroll to position [1067, 0]
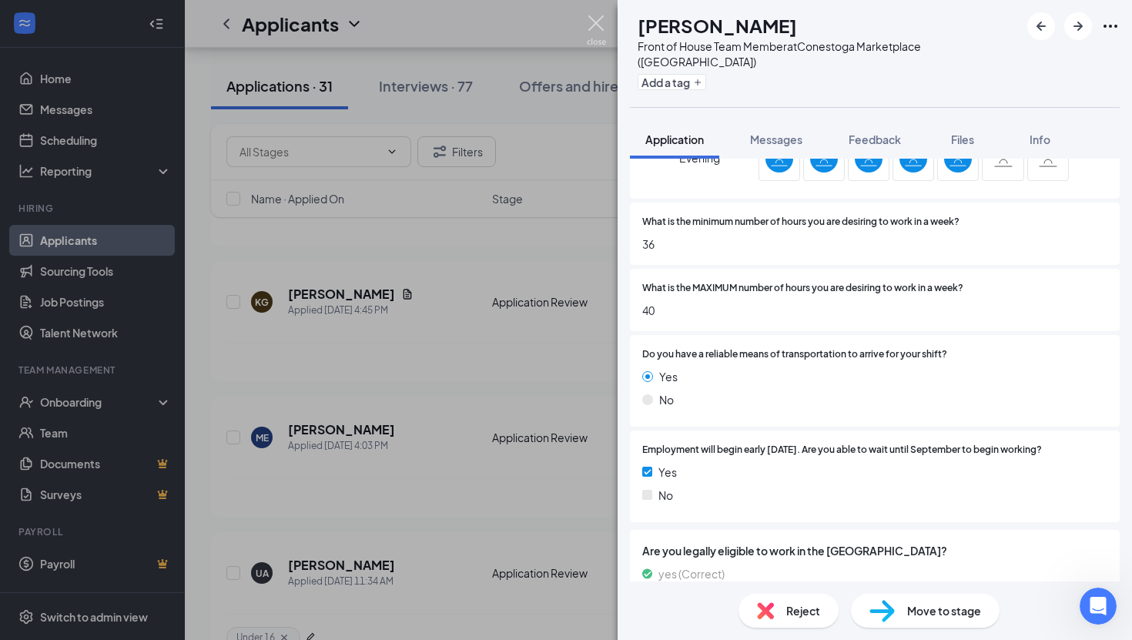
click at [597, 28] on img at bounding box center [596, 30] width 19 height 30
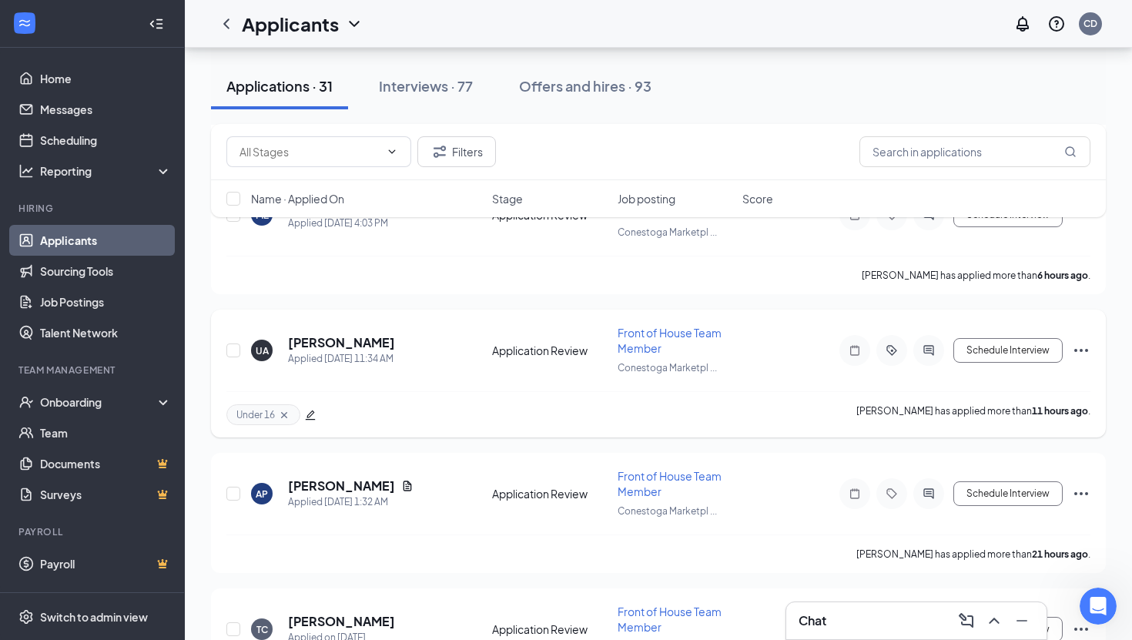
scroll to position [671, 0]
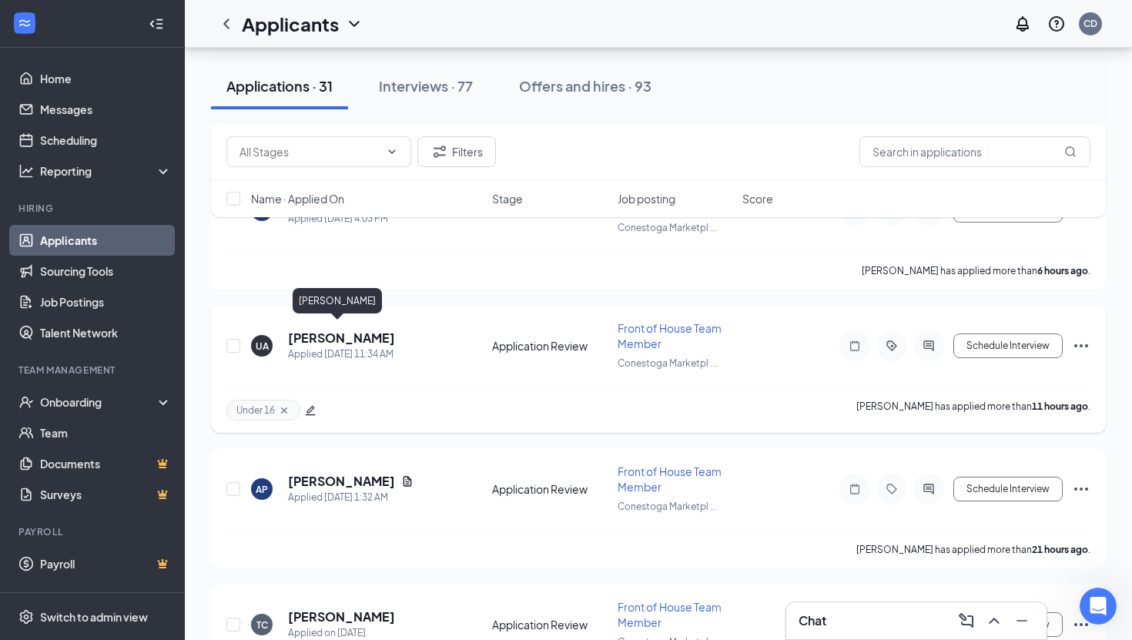
click at [346, 333] on h5 "[PERSON_NAME]" at bounding box center [341, 338] width 107 height 17
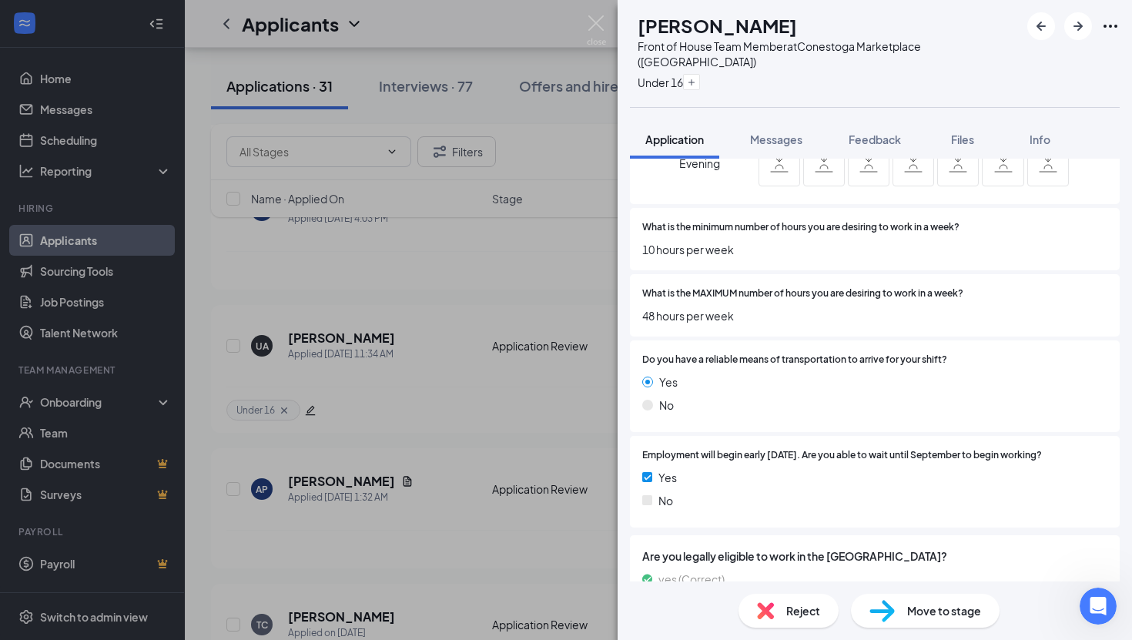
scroll to position [999, 0]
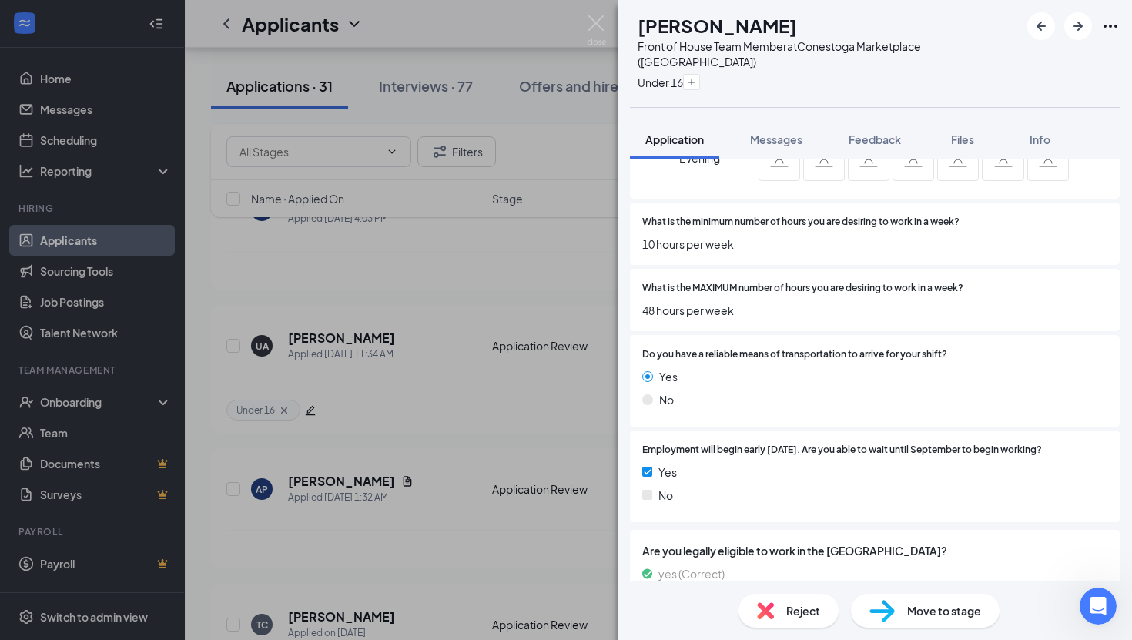
click at [595, 12] on div "UA [PERSON_NAME] Front of House Team Member at Conestoga Marketplace ([GEOGRAPH…" at bounding box center [566, 320] width 1132 height 640
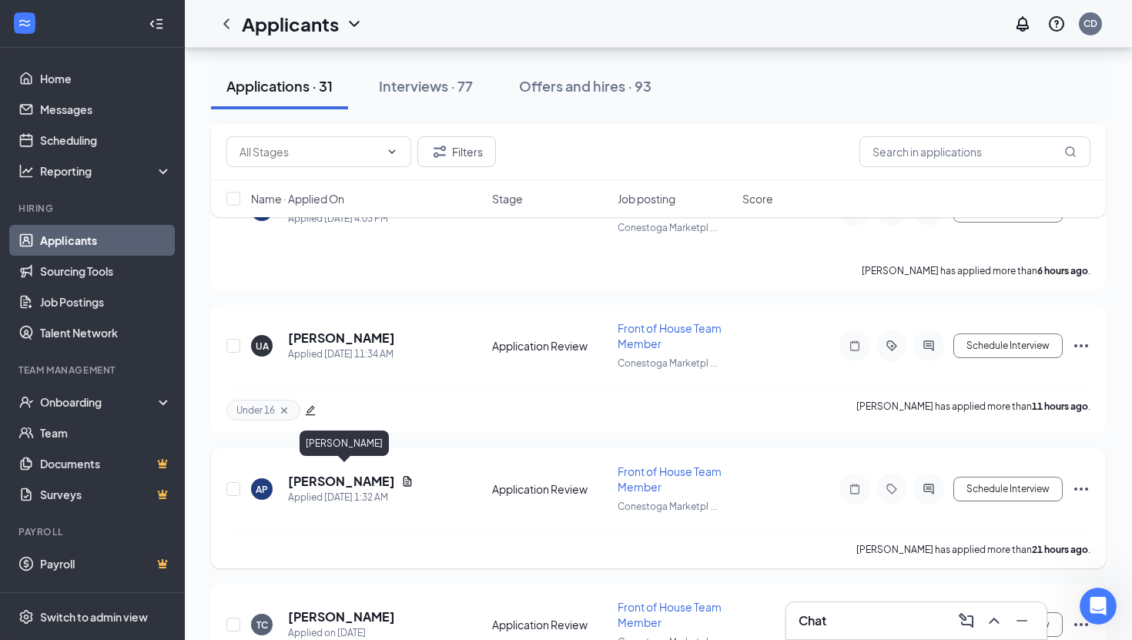
click at [385, 475] on h5 "[PERSON_NAME]" at bounding box center [341, 481] width 107 height 17
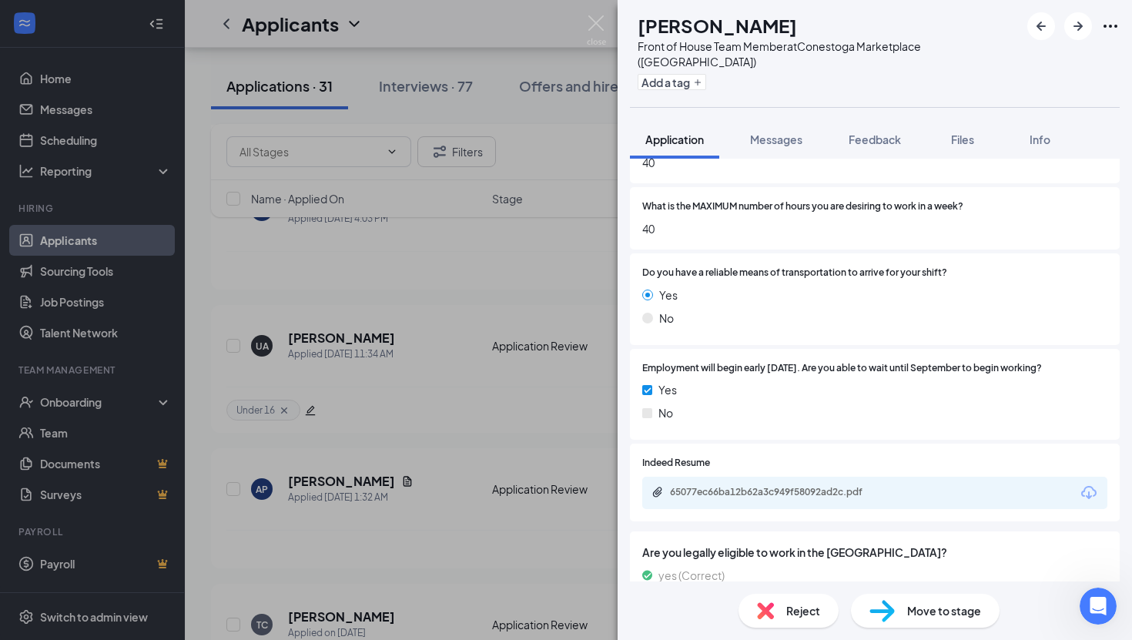
scroll to position [1034, 0]
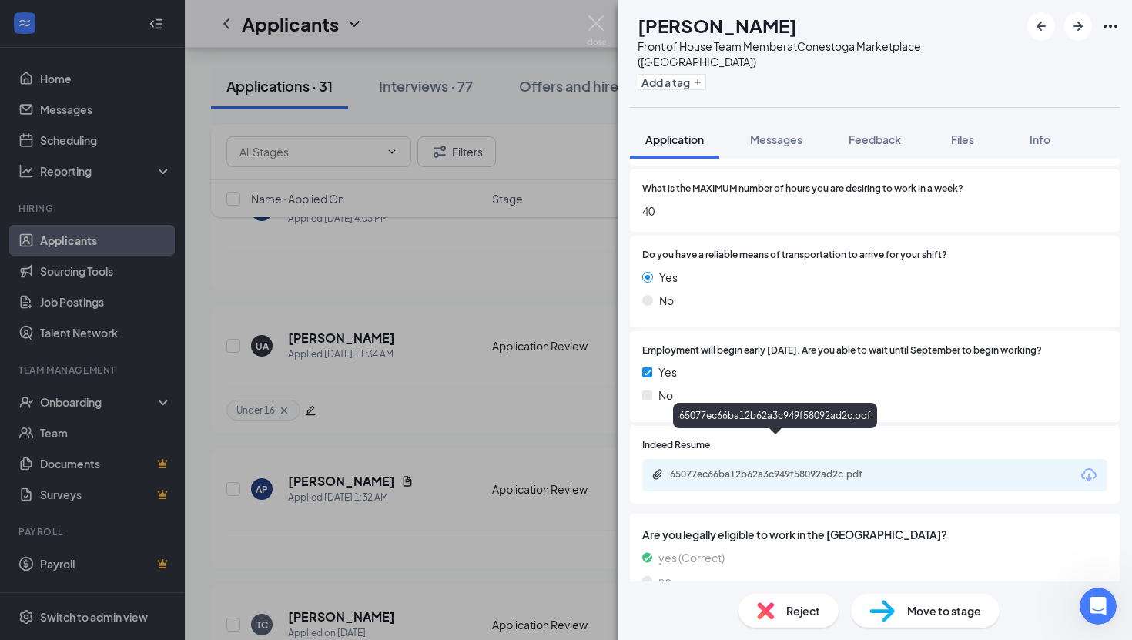
click at [761, 468] on div "65077ec66ba12b62a3c949f58092ad2c.pdf" at bounding box center [778, 474] width 216 height 12
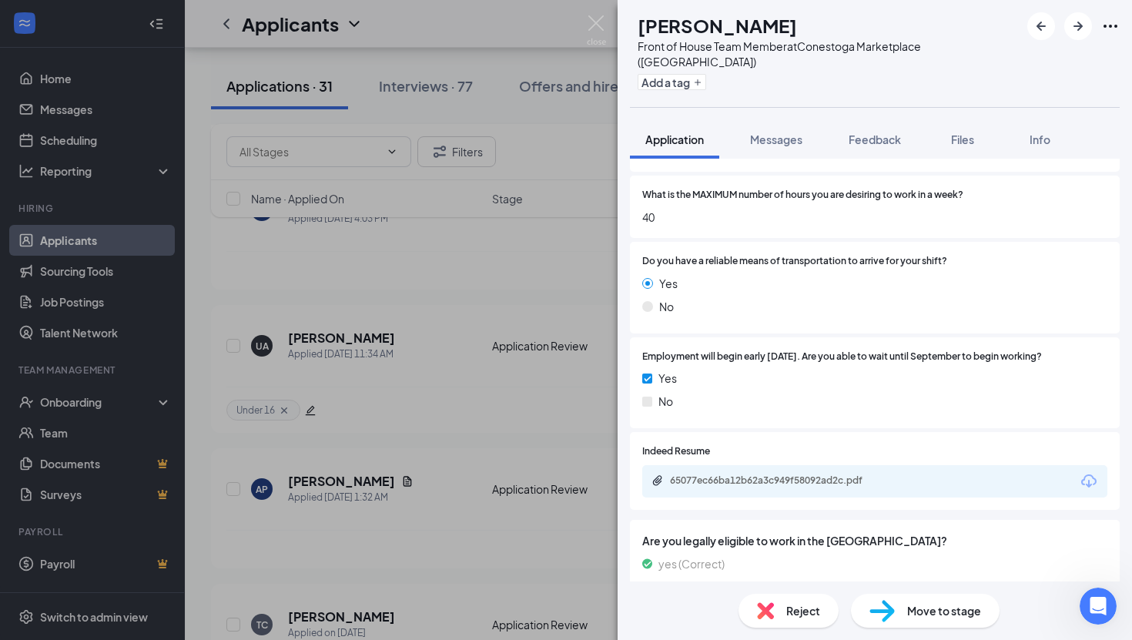
scroll to position [580, 0]
click at [597, 26] on img at bounding box center [596, 30] width 19 height 30
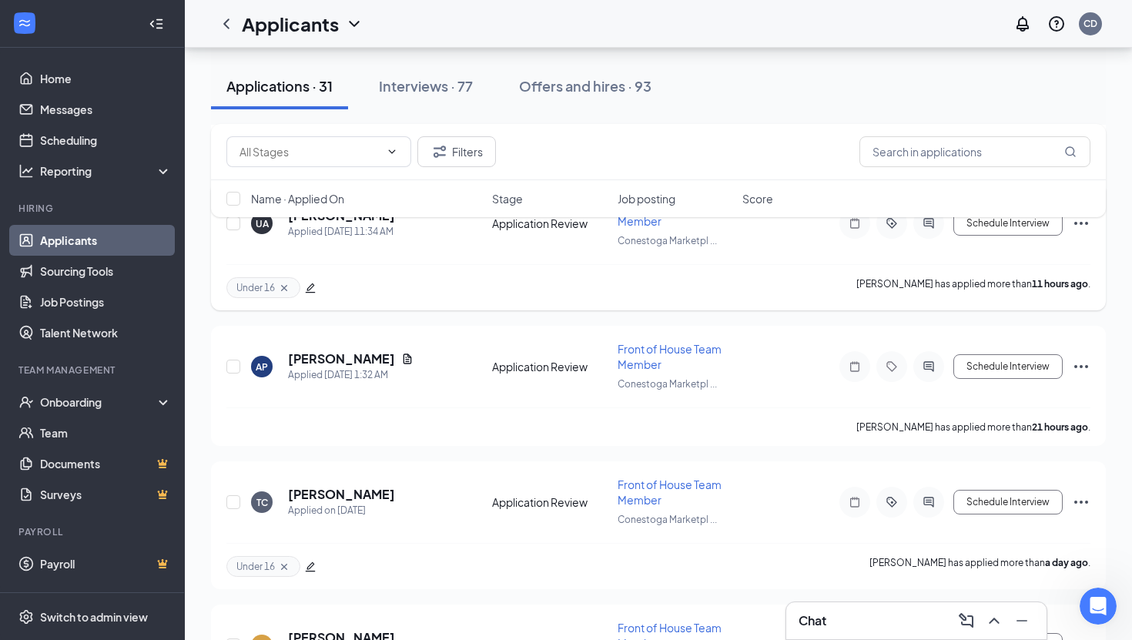
scroll to position [795, 0]
click at [392, 484] on h5 "[PERSON_NAME]" at bounding box center [341, 492] width 107 height 17
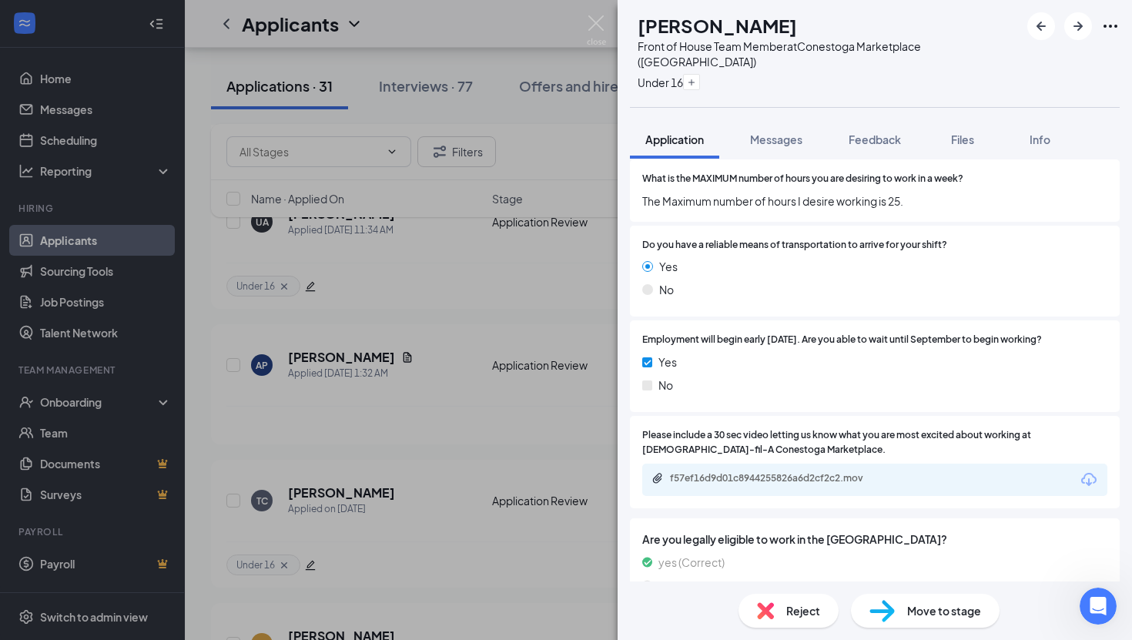
scroll to position [1098, 0]
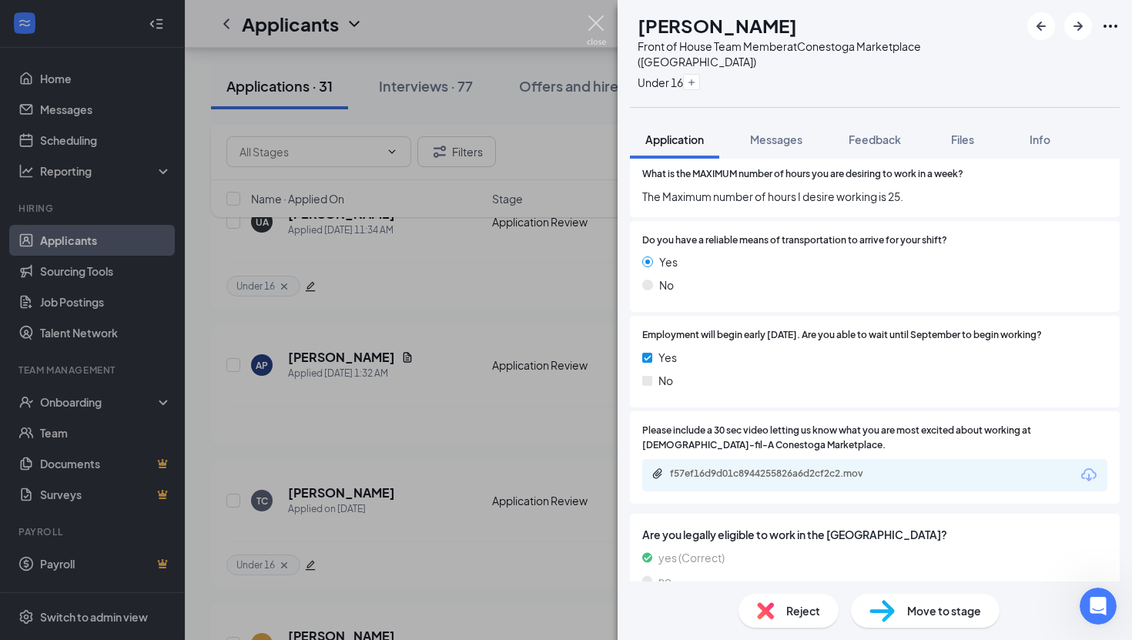
click at [593, 24] on img at bounding box center [596, 30] width 19 height 30
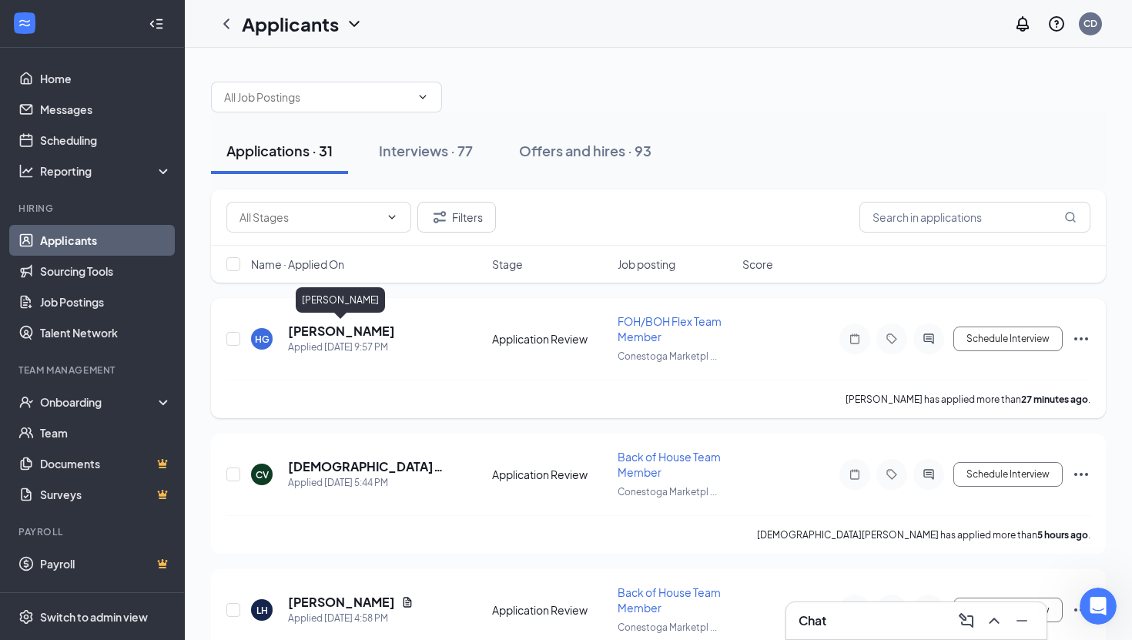
click at [362, 330] on h5 "[PERSON_NAME]" at bounding box center [341, 331] width 107 height 17
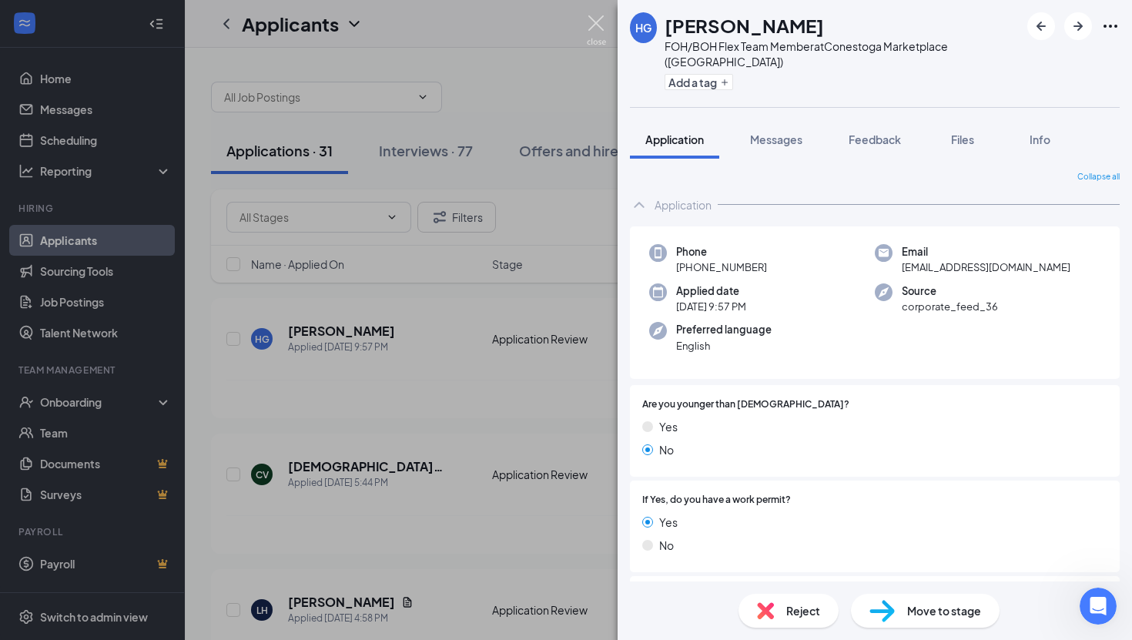
click at [596, 18] on img at bounding box center [596, 30] width 19 height 30
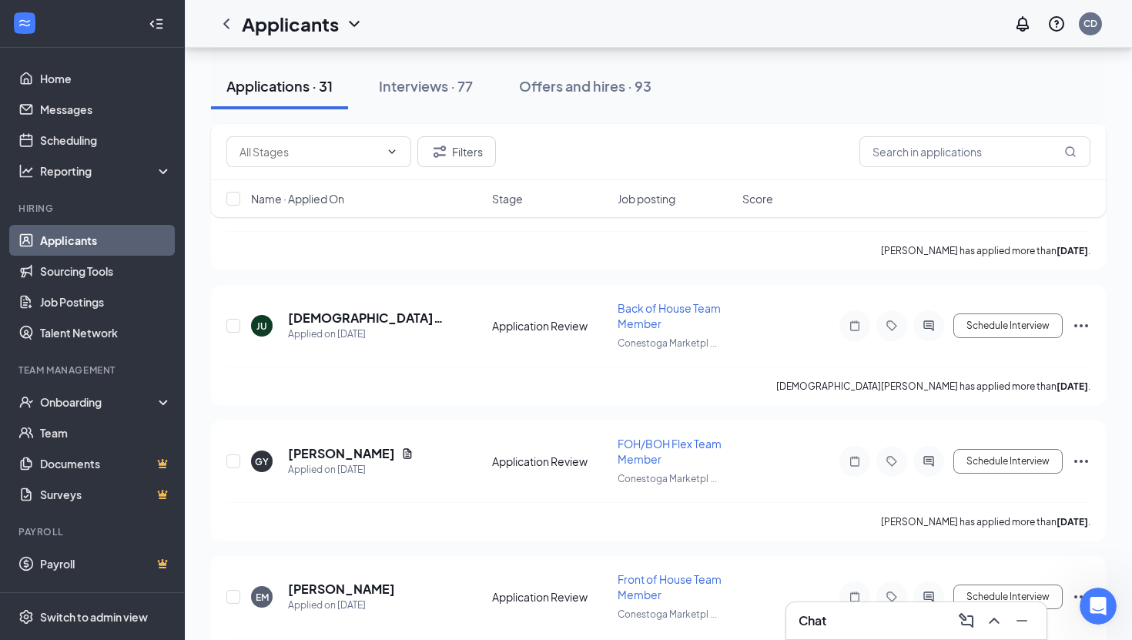
scroll to position [2635, 0]
click at [342, 309] on h5 "[DEMOGRAPHIC_DATA][PERSON_NAME]" at bounding box center [369, 317] width 162 height 17
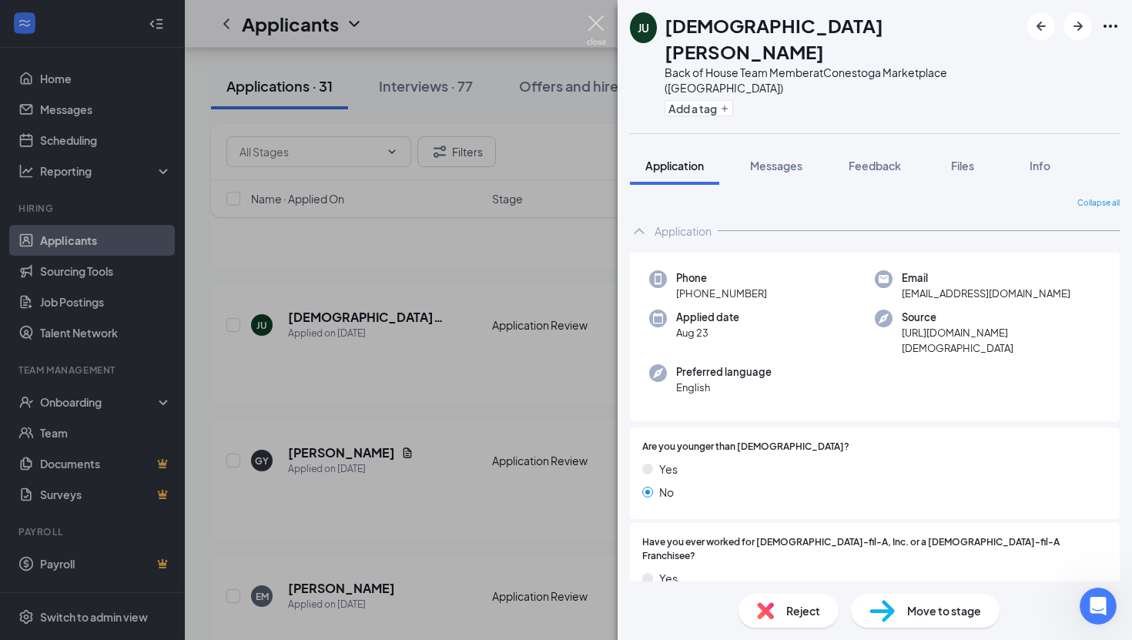
click at [595, 23] on img at bounding box center [596, 30] width 19 height 30
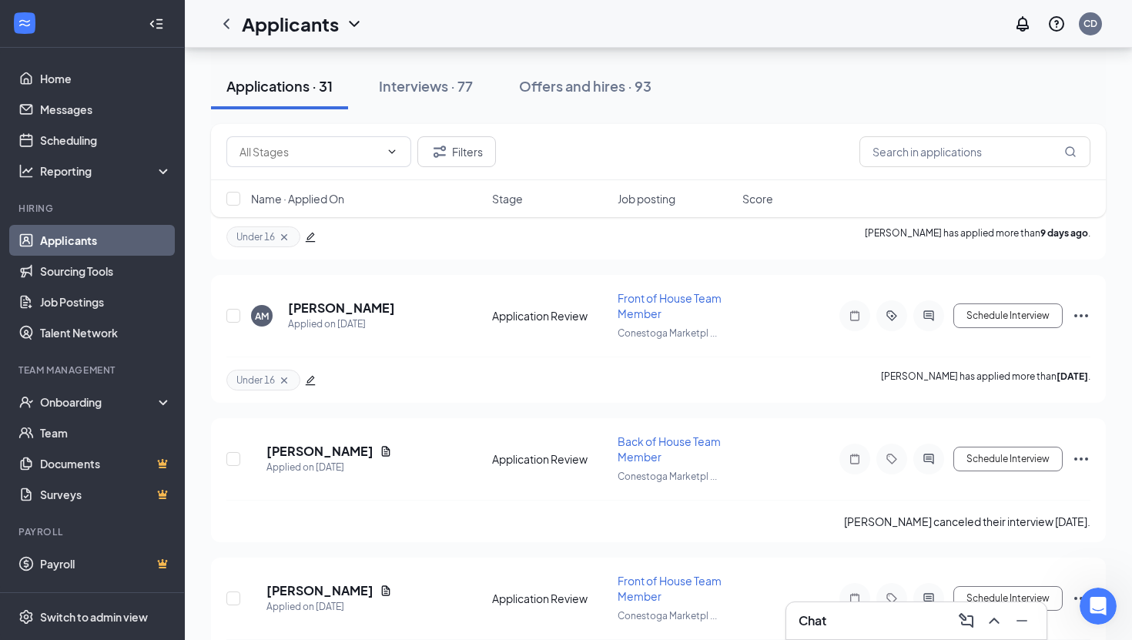
scroll to position [3899, 0]
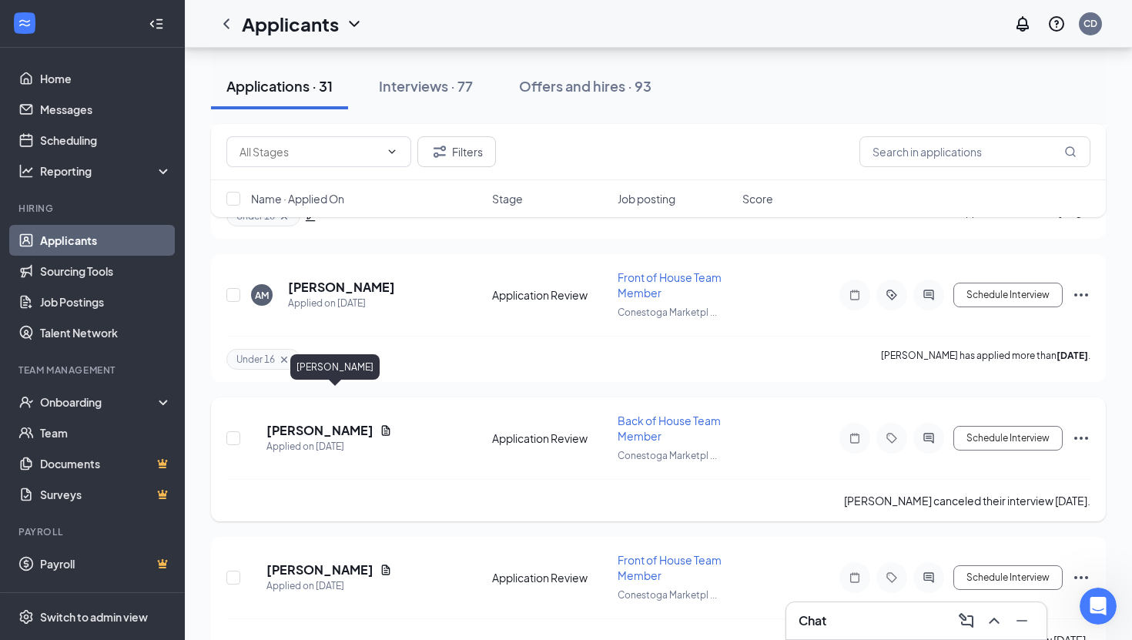
click at [330, 422] on h5 "[PERSON_NAME]" at bounding box center [319, 430] width 107 height 17
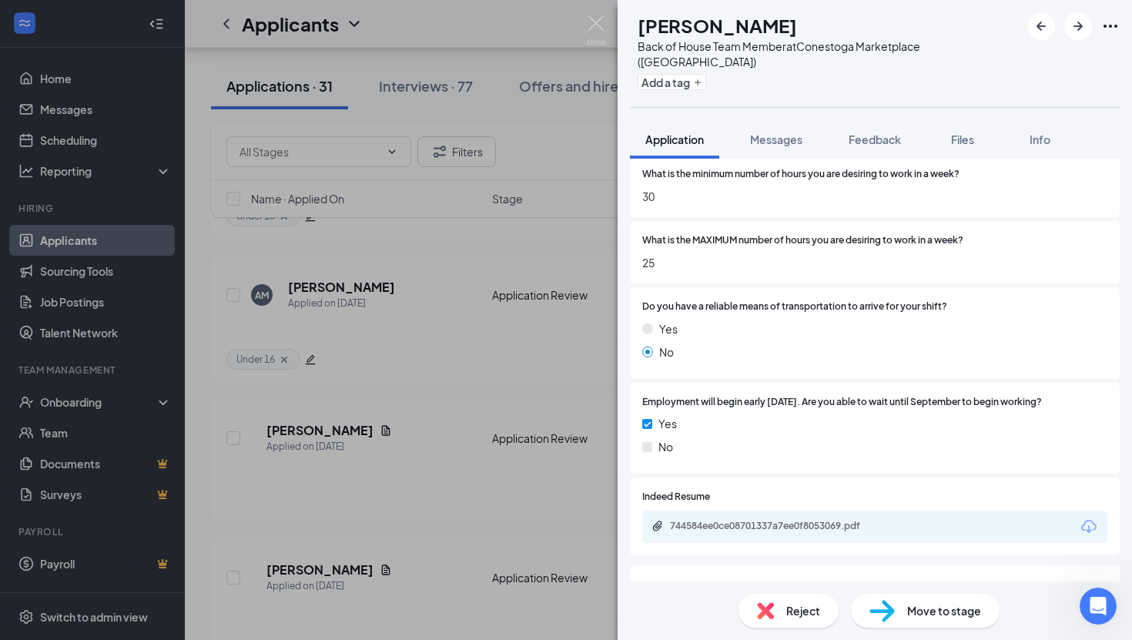
scroll to position [1034, 0]
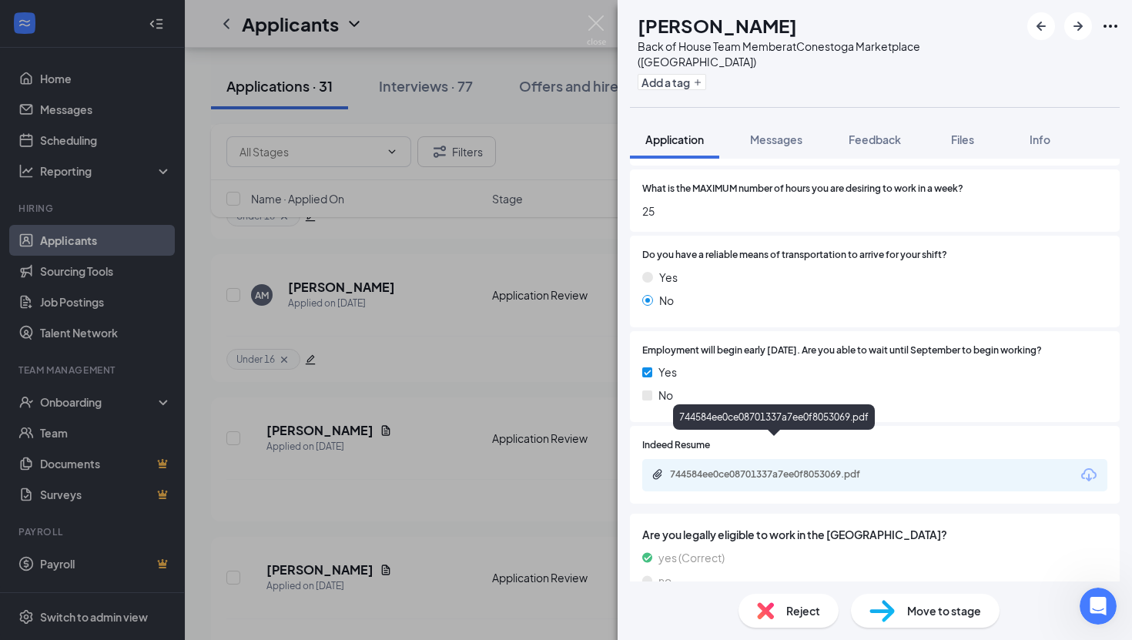
click at [744, 468] on div "744584ee0ce08701337a7ee0f8053069.pdf" at bounding box center [778, 474] width 216 height 12
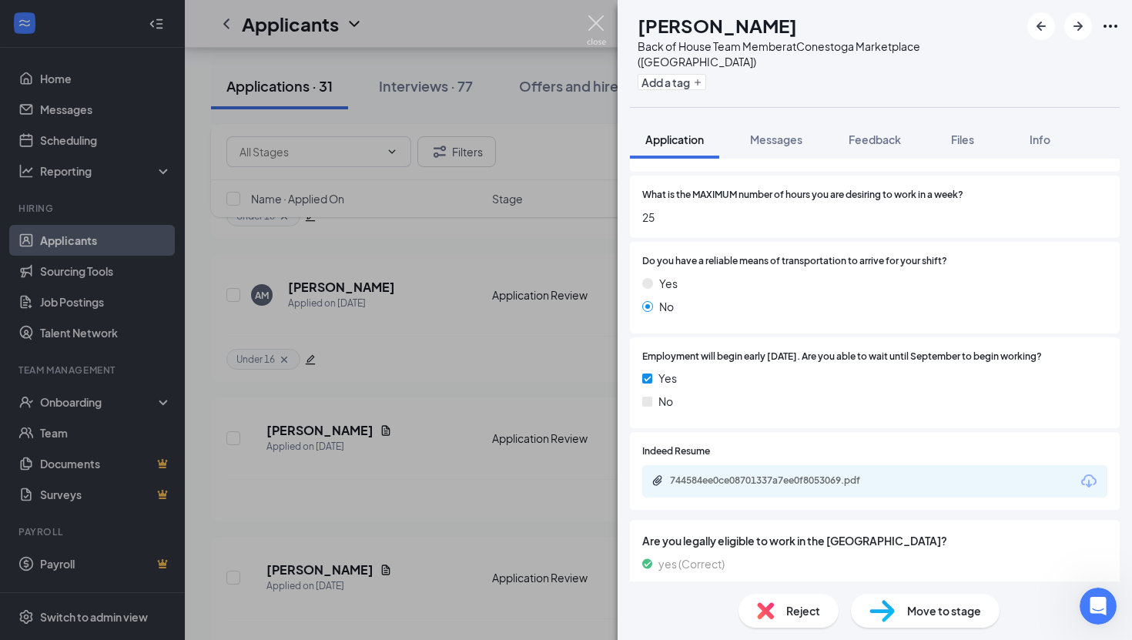
click at [590, 25] on img at bounding box center [596, 30] width 19 height 30
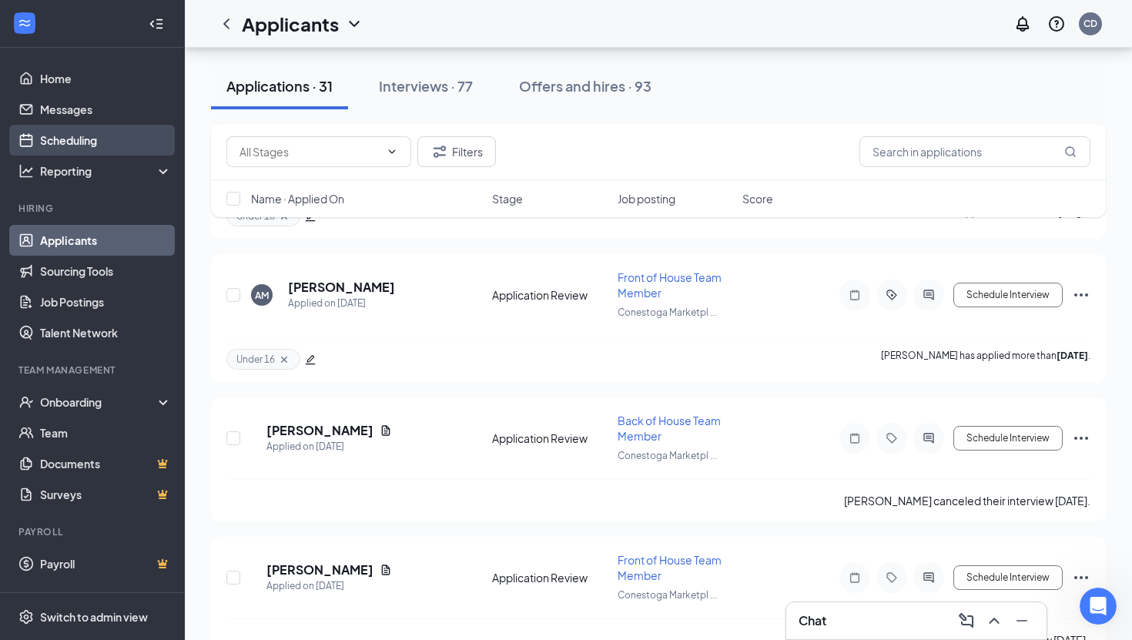
click at [92, 139] on link "Scheduling" at bounding box center [106, 140] width 132 height 31
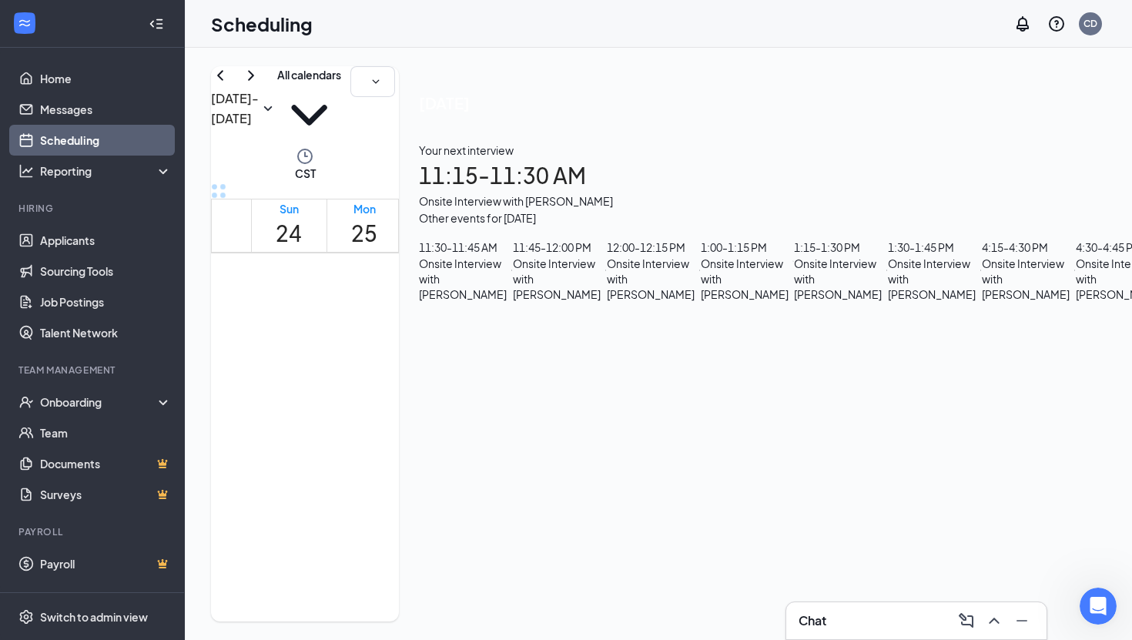
scroll to position [380, 0]
click at [587, 201] on div "Thu" at bounding box center [590, 208] width 26 height 15
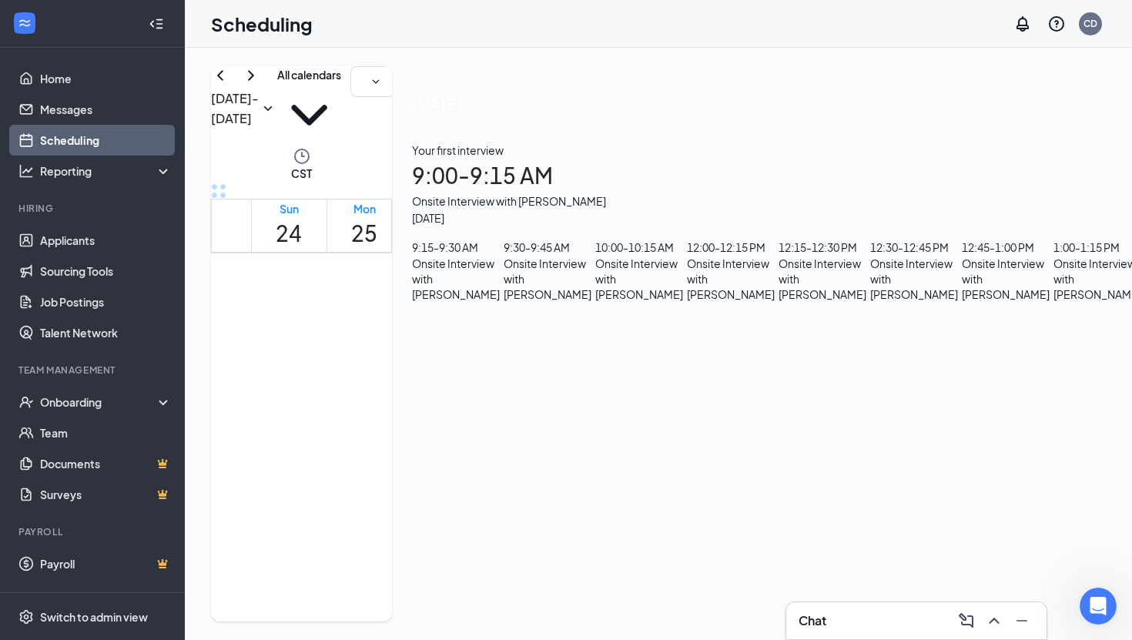
scroll to position [1177, 0]
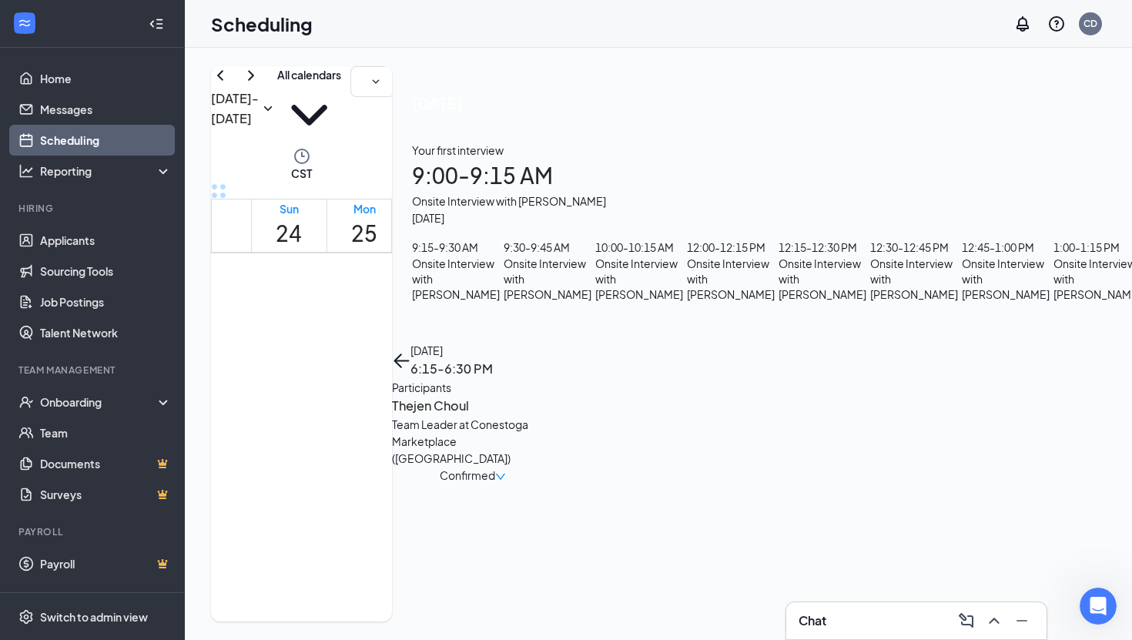
click at [554, 396] on h3 "Thejen Choul" at bounding box center [473, 406] width 162 height 20
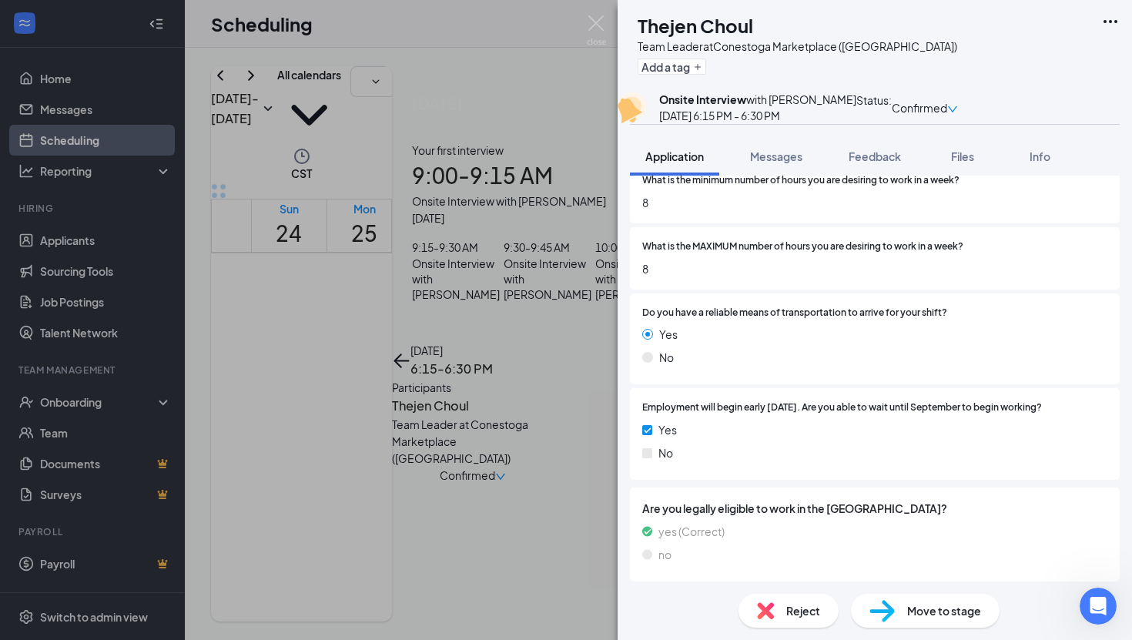
scroll to position [1108, 0]
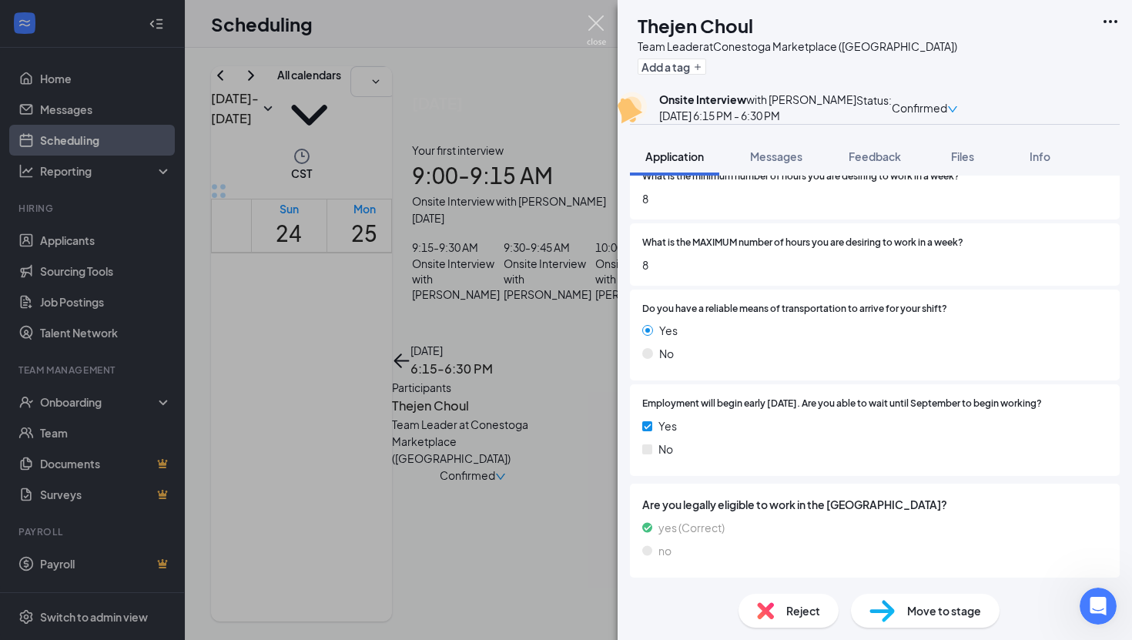
click at [590, 16] on img at bounding box center [596, 30] width 19 height 30
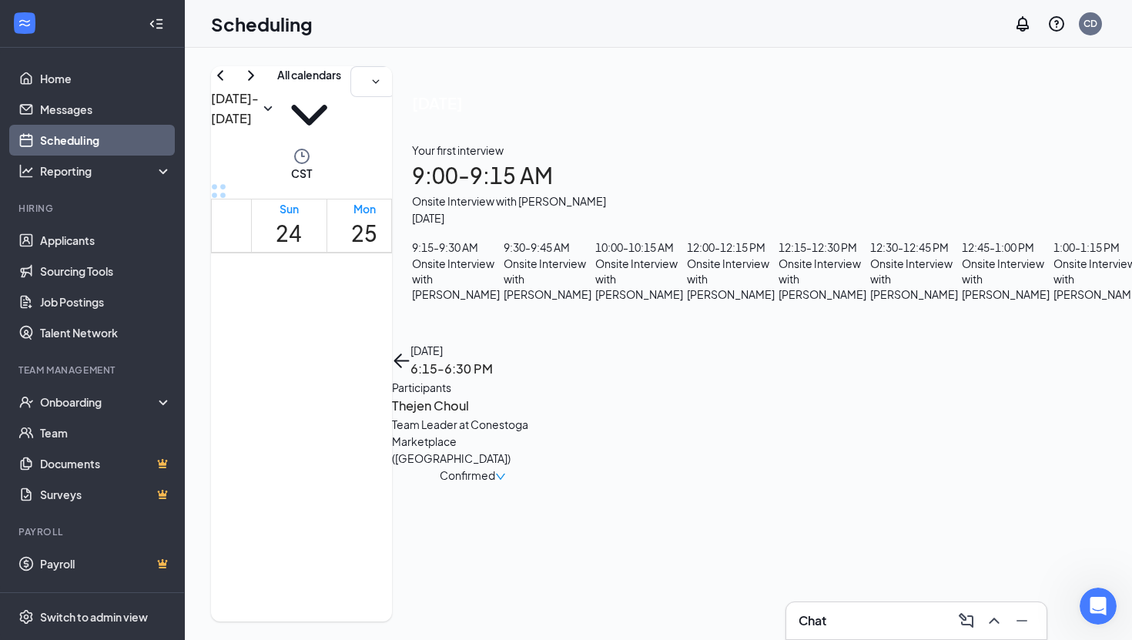
click at [604, 201] on div "Thu" at bounding box center [590, 208] width 26 height 15
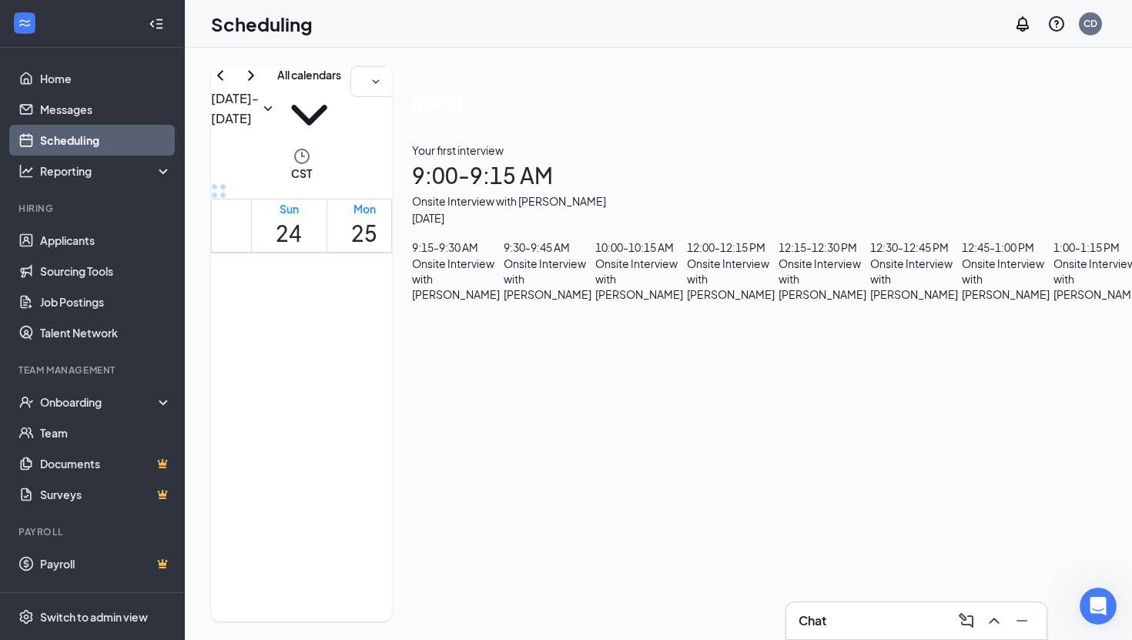
click at [604, 201] on div "Thu" at bounding box center [590, 208] width 26 height 15
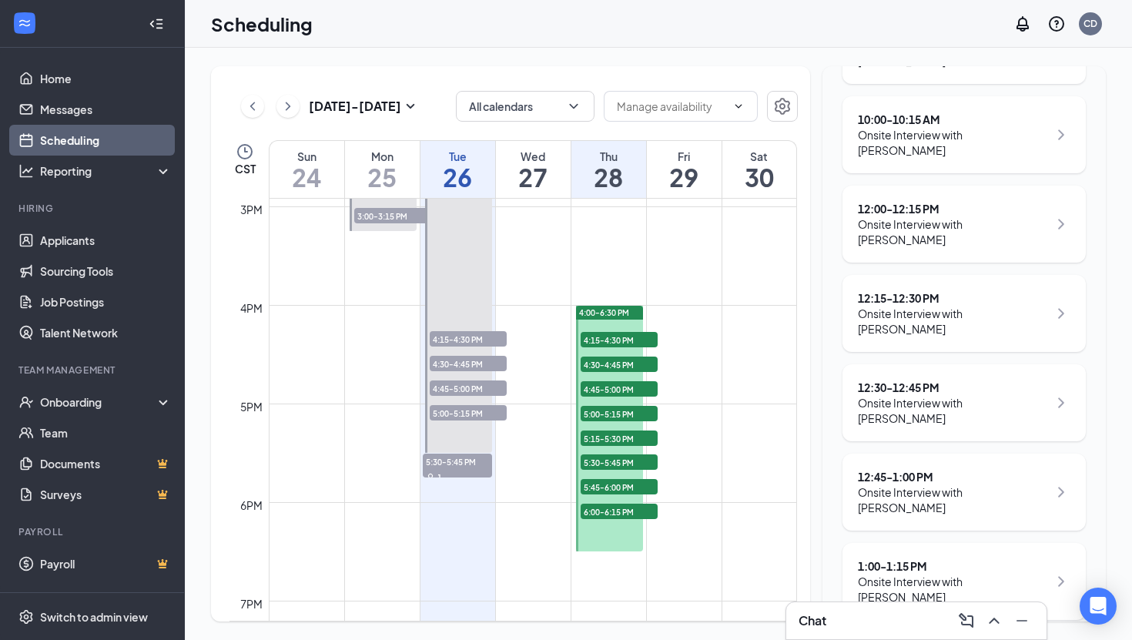
scroll to position [381, 0]
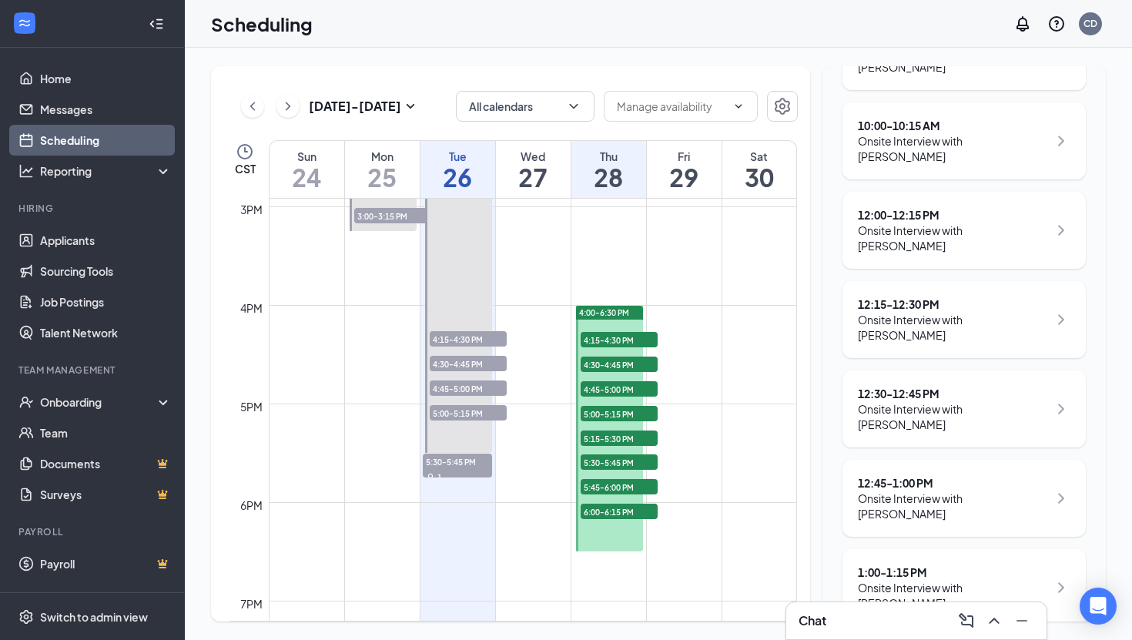
click at [985, 490] on div "Onsite Interview with [PERSON_NAME]" at bounding box center [953, 505] width 190 height 31
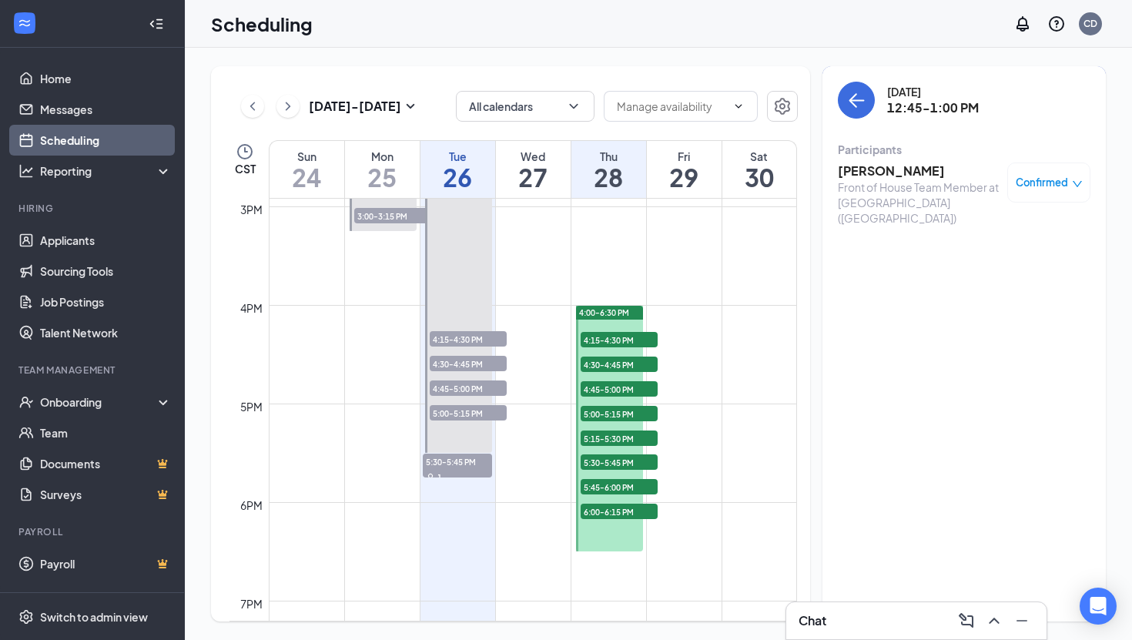
click at [898, 173] on h3 "Anthony Mitchell" at bounding box center [919, 170] width 162 height 17
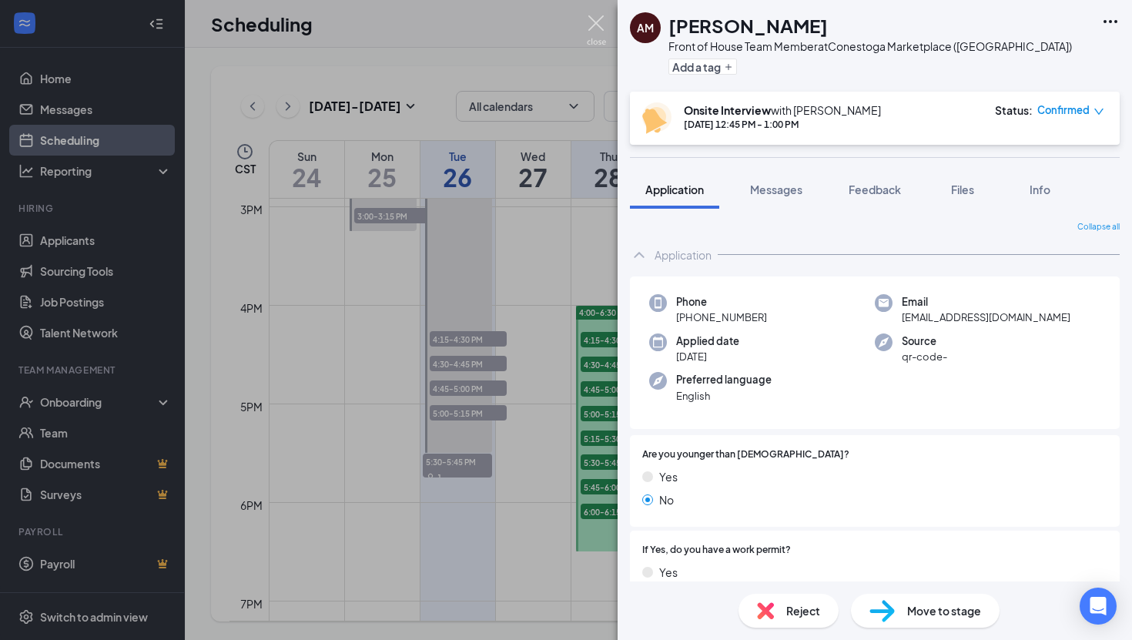
click at [596, 22] on img at bounding box center [596, 30] width 19 height 30
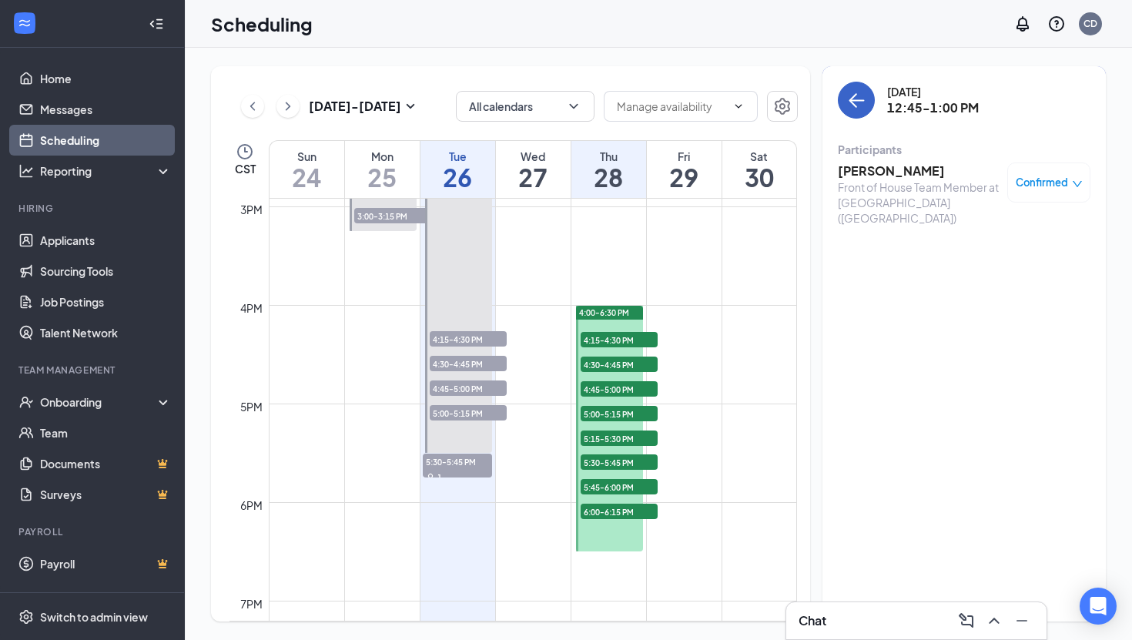
click at [853, 99] on icon "ArrowLeft" at bounding box center [856, 100] width 18 height 18
